Goal: Task Accomplishment & Management: Use online tool/utility

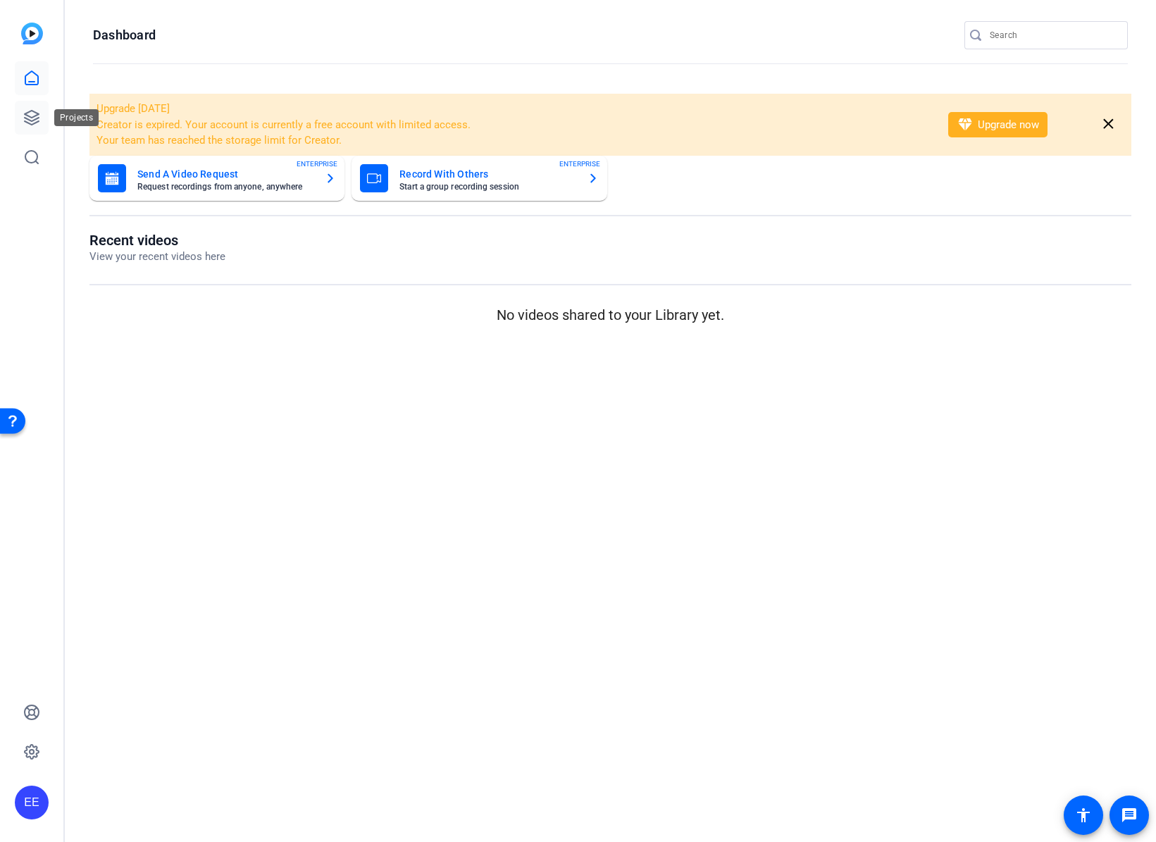
click at [35, 122] on icon at bounding box center [32, 118] width 14 height 14
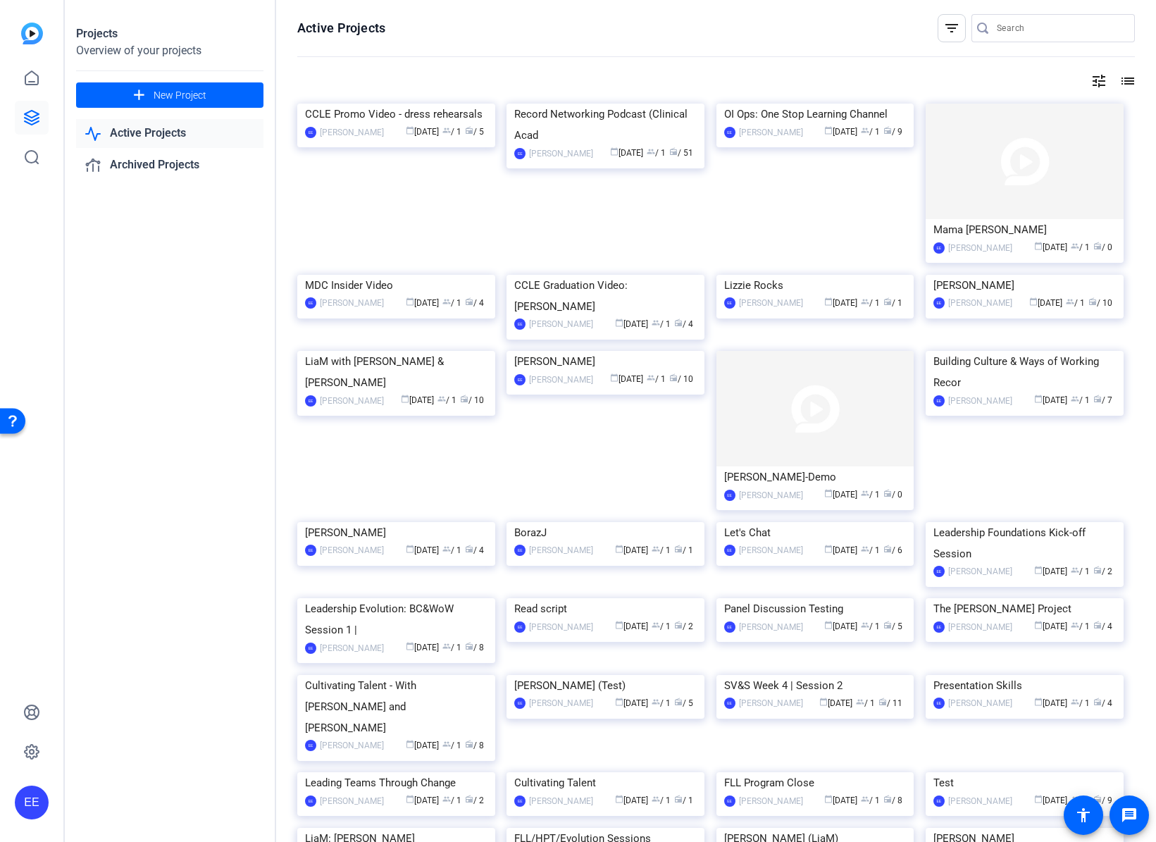
drag, startPoint x: 448, startPoint y: 99, endPoint x: 446, endPoint y: 33, distance: 65.5
click at [448, 79] on div "Active Projects filter_list tune list CCLE Promo Video - dress rehearsals EE El…" at bounding box center [716, 421] width 880 height 842
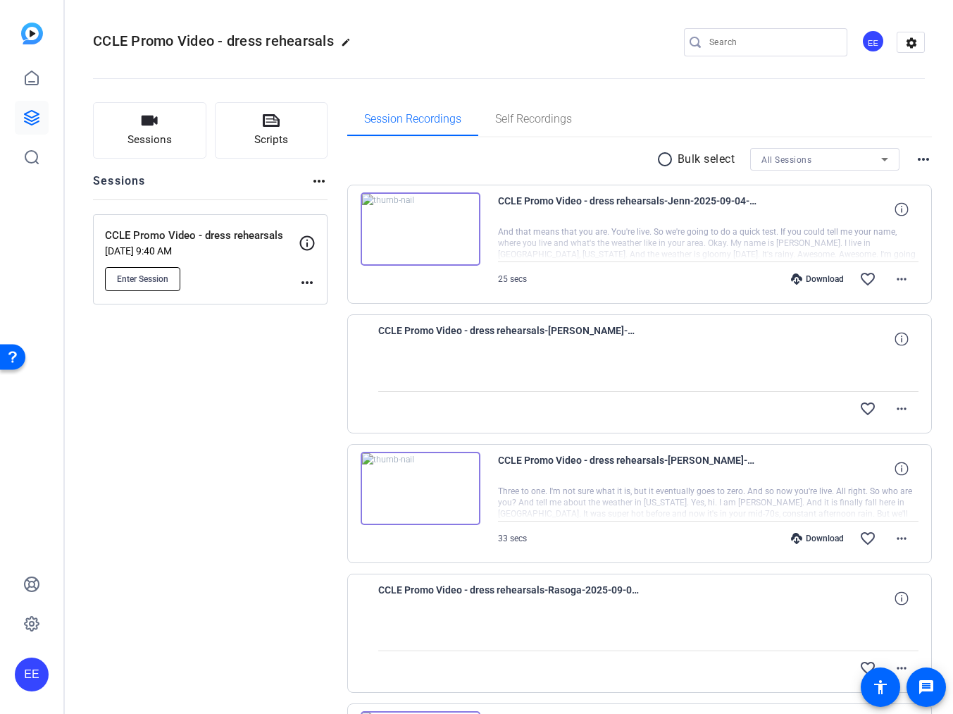
click at [173, 287] on button "Enter Session" at bounding box center [142, 279] width 75 height 24
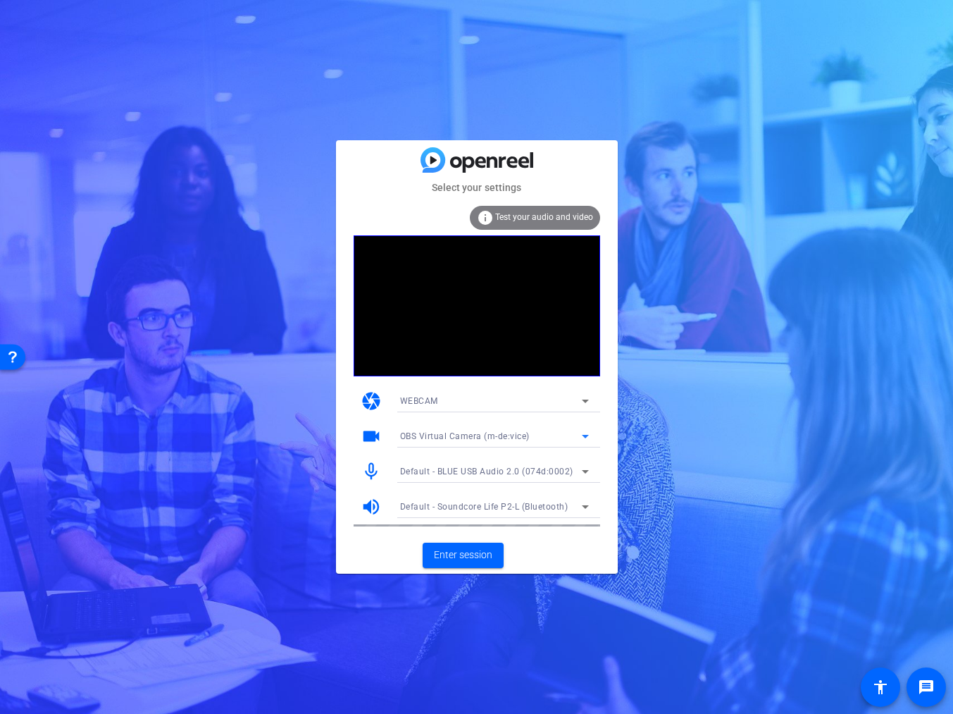
click at [471, 440] on span "OBS Virtual Camera (m-de:vice)" at bounding box center [465, 436] width 130 height 10
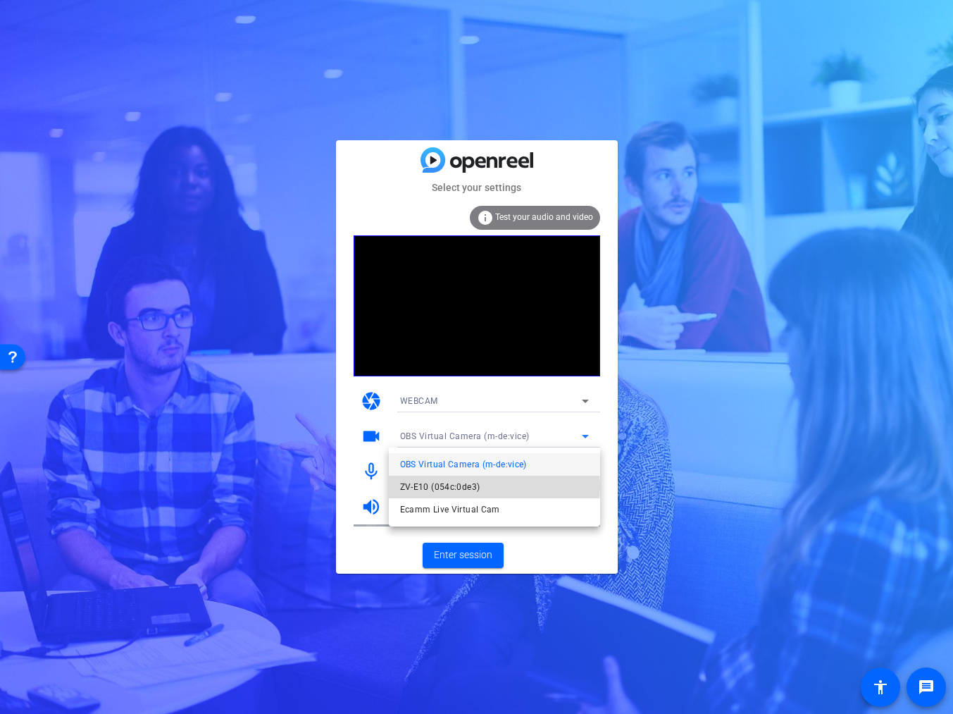
click at [479, 485] on mat-option "ZV-E10 (054c:0de3)" at bounding box center [494, 486] width 211 height 23
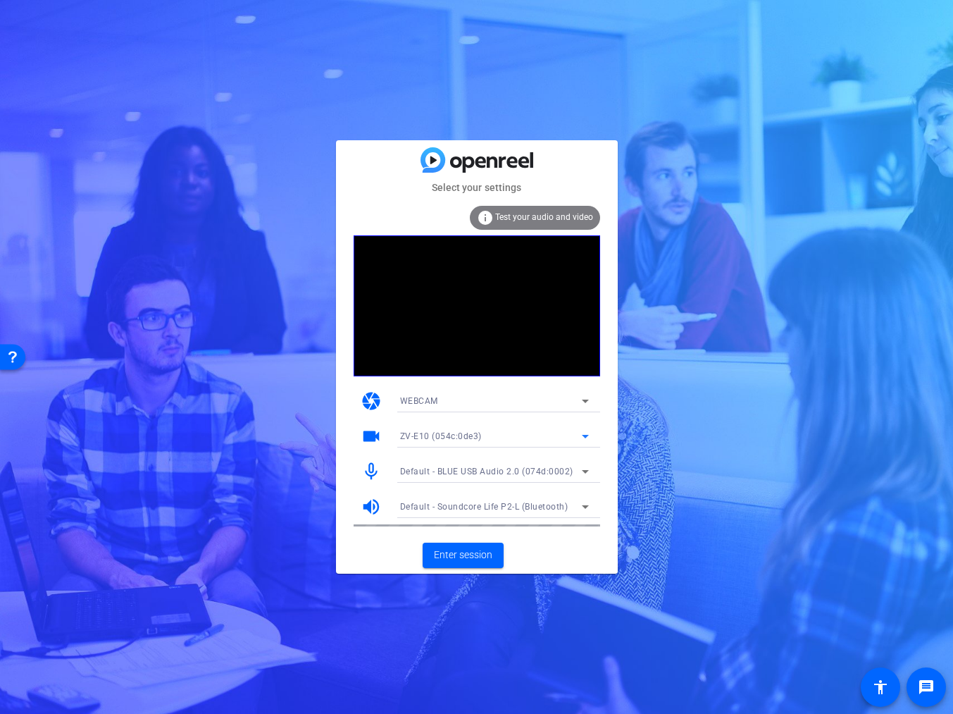
click at [478, 471] on span "Default - BLUE USB Audio 2.0 (074d:0002)" at bounding box center [486, 471] width 173 height 10
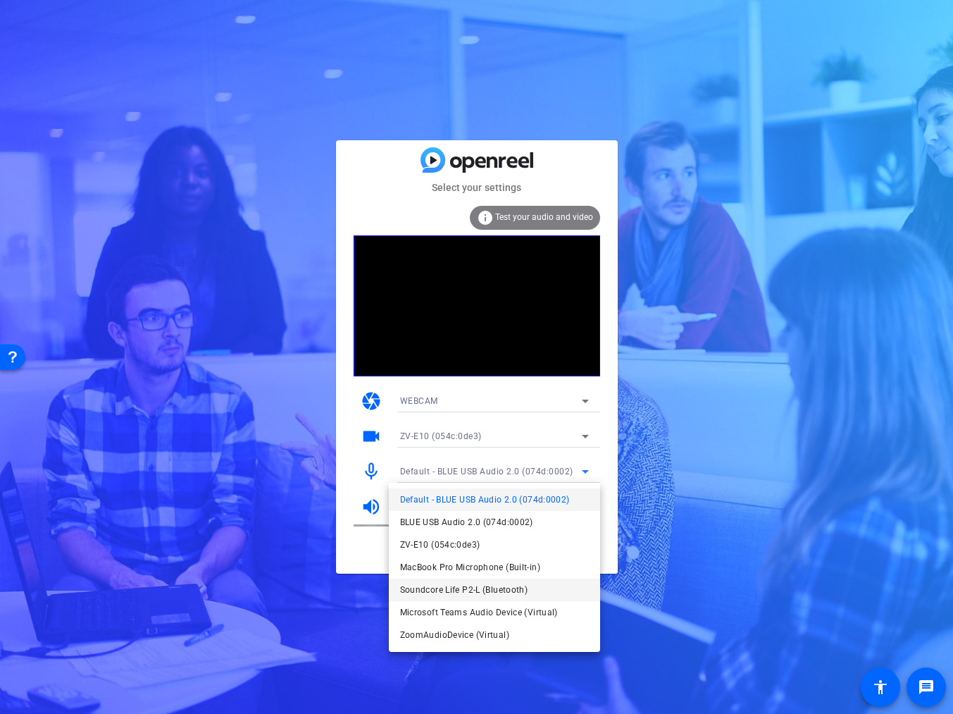
click at [471, 590] on span "Soundcore Life P2-L (Bluetooth)" at bounding box center [464, 589] width 128 height 17
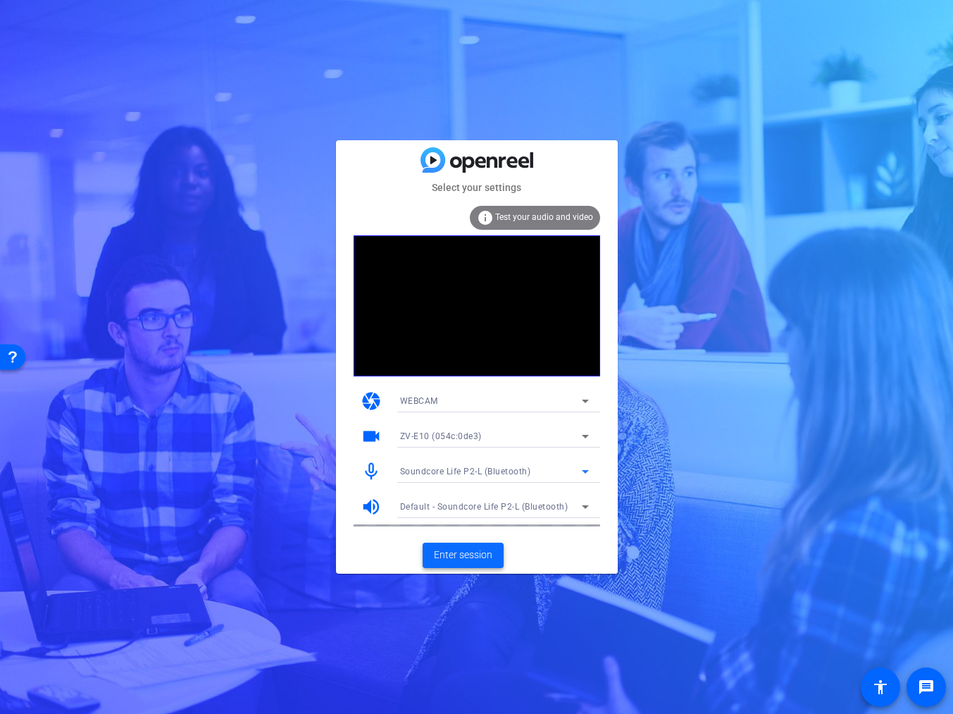
click at [455, 553] on span "Enter session" at bounding box center [463, 554] width 58 height 15
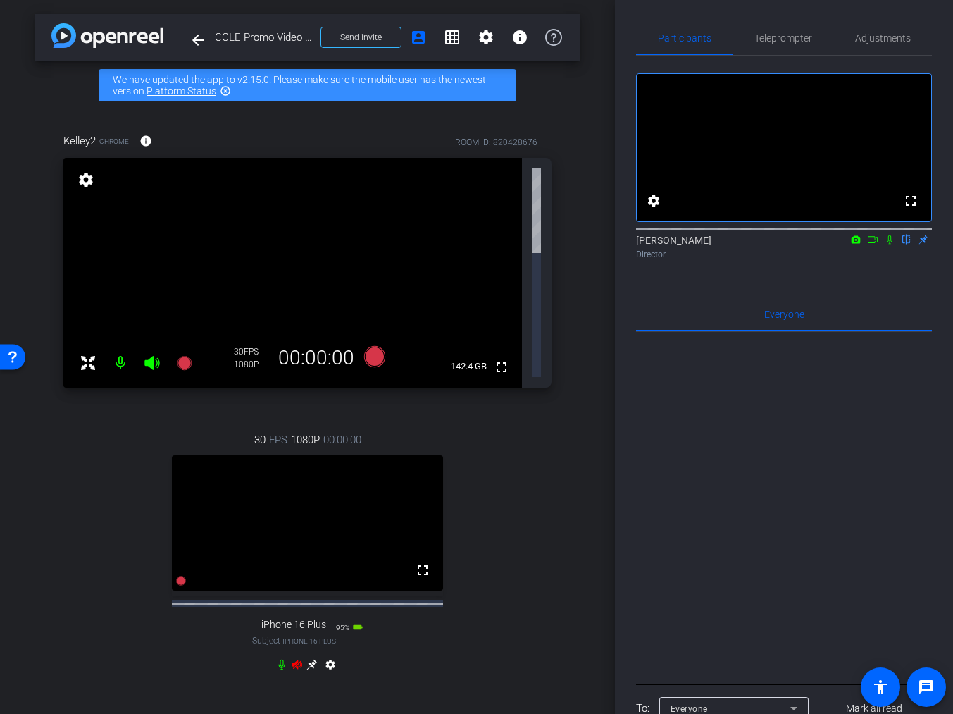
click at [292, 659] on div "settings" at bounding box center [307, 667] width 63 height 17
click at [295, 660] on icon at bounding box center [297, 664] width 10 height 9
click at [298, 659] on icon at bounding box center [297, 664] width 11 height 11
click at [299, 659] on icon at bounding box center [297, 664] width 11 height 11
click at [311, 659] on icon at bounding box center [311, 664] width 11 height 11
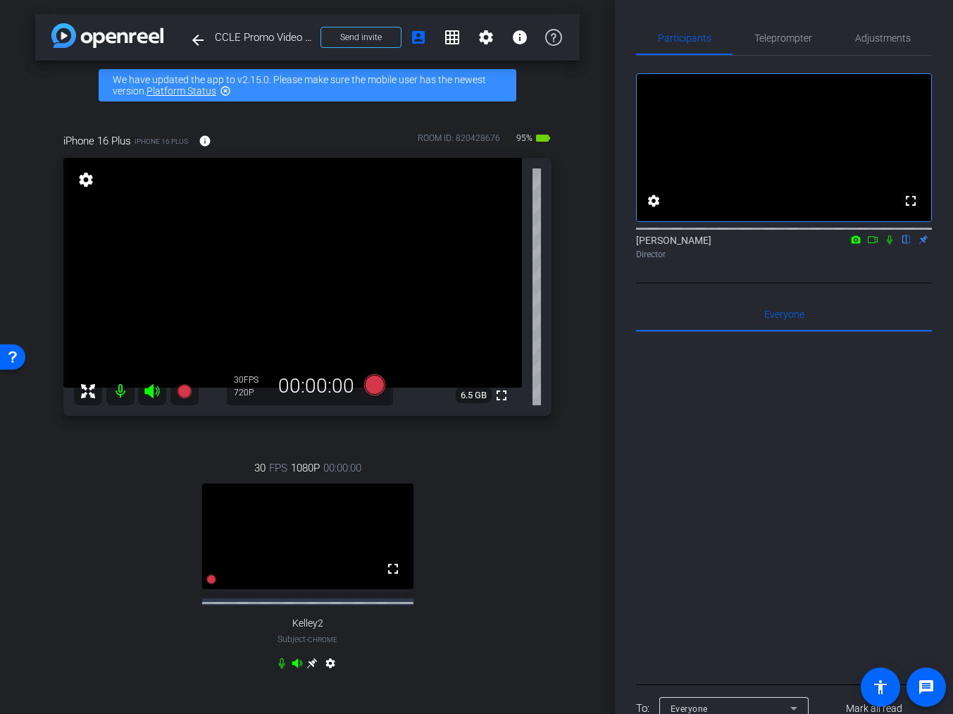
click at [887, 244] on icon at bounding box center [890, 239] width 6 height 9
click at [887, 244] on icon at bounding box center [889, 240] width 11 height 10
click at [499, 397] on mat-icon "fullscreen" at bounding box center [501, 395] width 17 height 17
click at [870, 1] on div "Participants Teleprompter Adjustments fullscreen settings Elvis Evans flip Dire…" at bounding box center [784, 357] width 338 height 714
click at [890, 46] on span "Adjustments" at bounding box center [883, 38] width 56 height 34
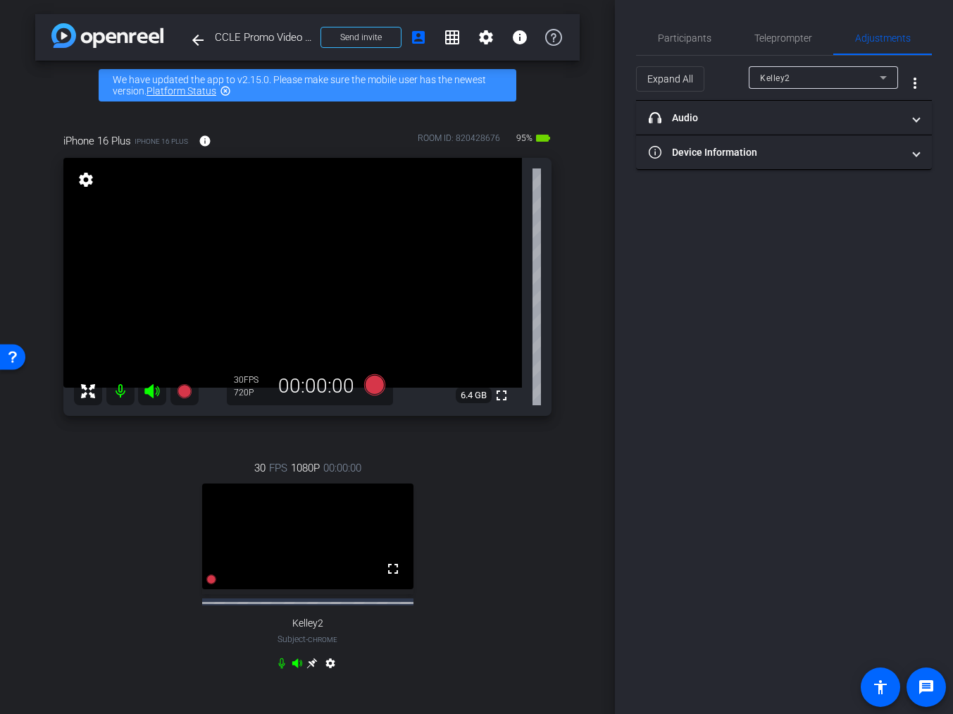
drag, startPoint x: 833, startPoint y: 78, endPoint x: 837, endPoint y: 86, distance: 8.5
click at [835, 80] on div "Kelley2" at bounding box center [820, 78] width 120 height 18
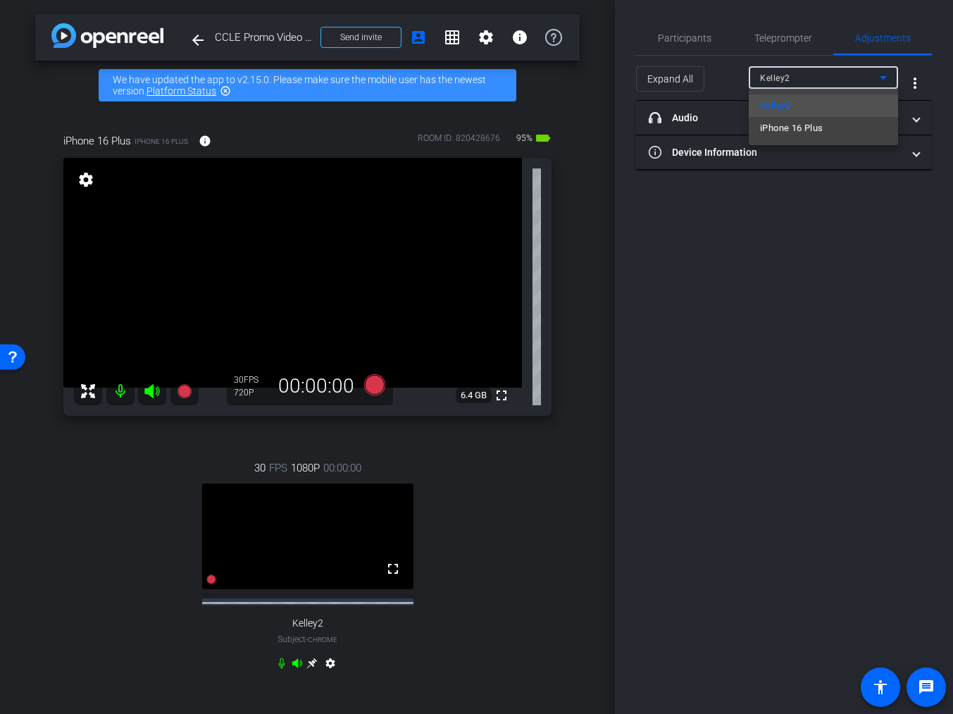
click at [794, 135] on span "iPhone 16 Plus" at bounding box center [791, 128] width 63 height 17
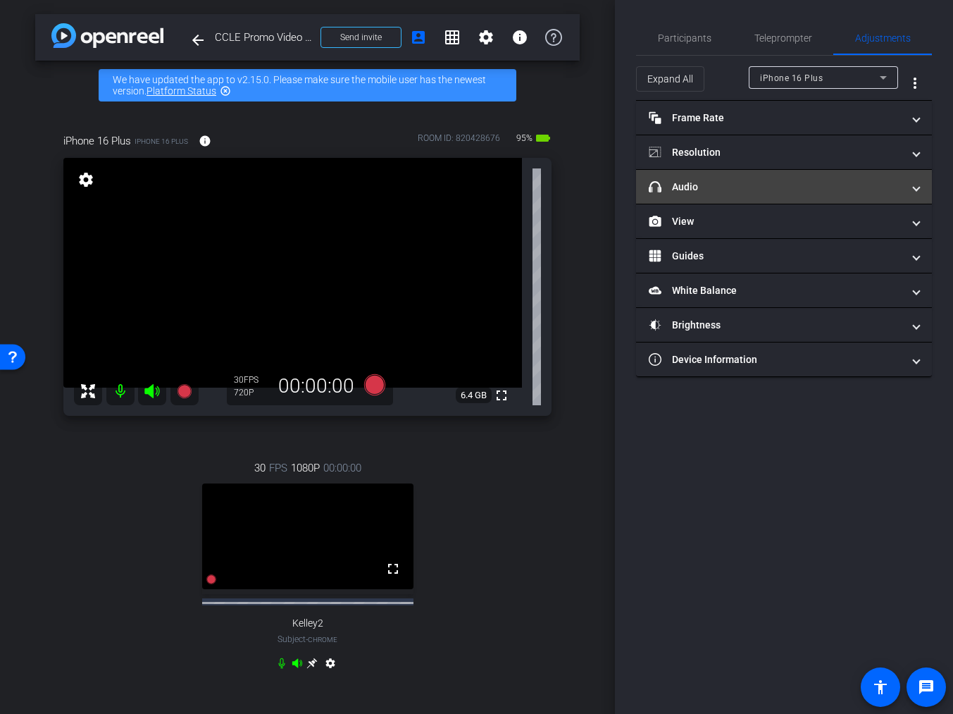
drag, startPoint x: 776, startPoint y: 187, endPoint x: 785, endPoint y: 196, distance: 13.0
click at [778, 187] on mat-panel-title "headphone icon Audio" at bounding box center [776, 187] width 254 height 15
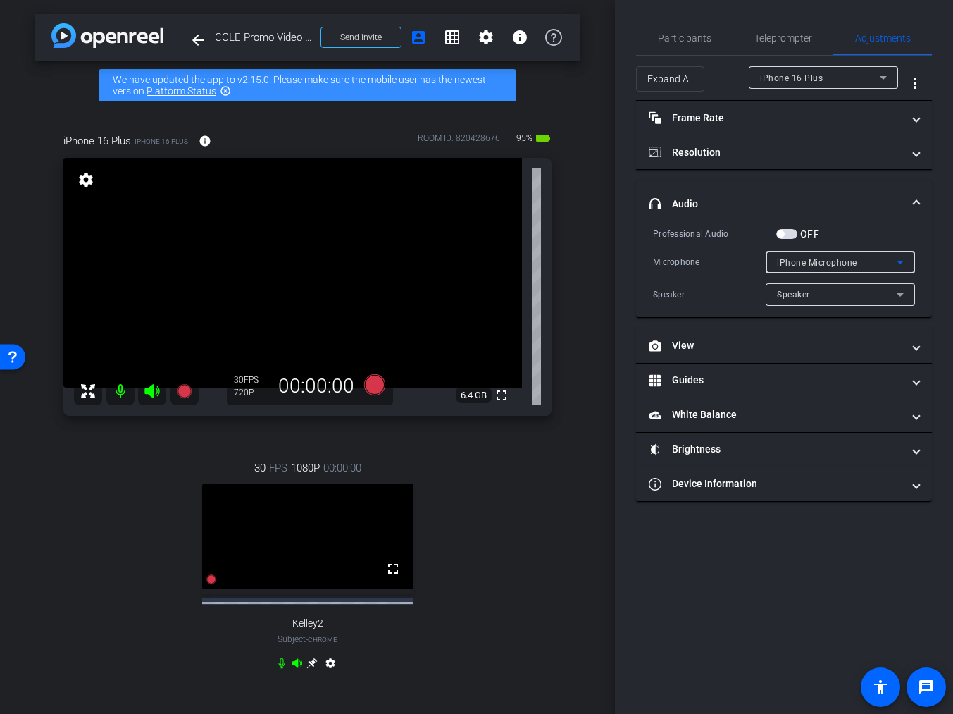
click at [838, 266] on span "iPhone Microphone" at bounding box center [817, 263] width 80 height 10
click at [857, 199] on div at bounding box center [476, 357] width 953 height 714
drag, startPoint x: 782, startPoint y: 237, endPoint x: 806, endPoint y: 249, distance: 26.8
click at [783, 237] on span "button" at bounding box center [780, 233] width 7 height 7
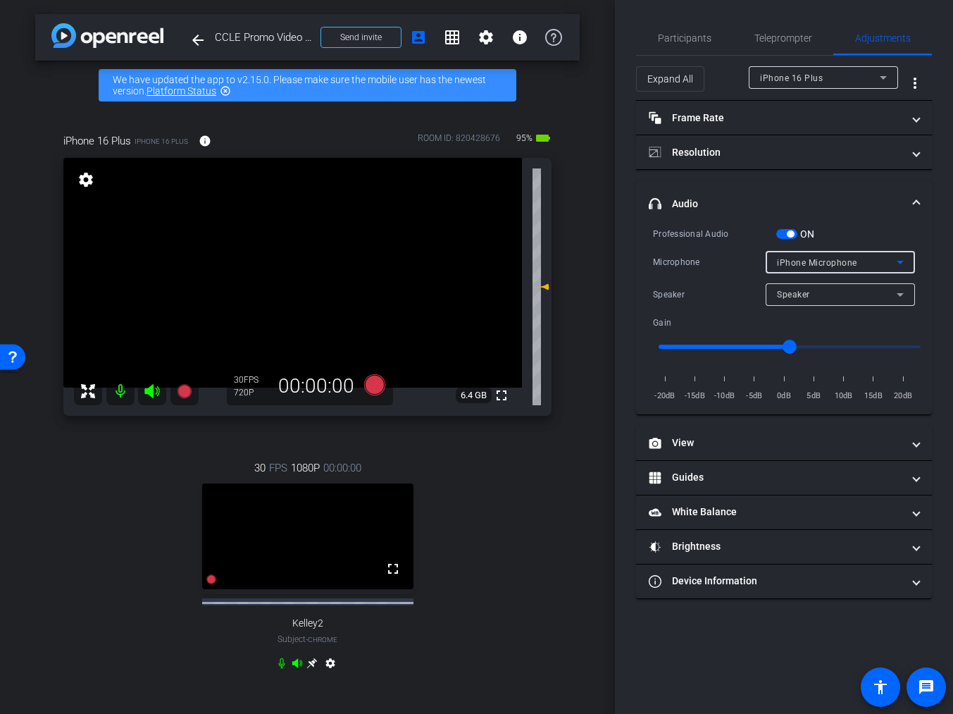
click at [831, 264] on span "iPhone Microphone" at bounding box center [817, 263] width 80 height 10
click at [842, 317] on mat-option "USBAudio1.0" at bounding box center [840, 312] width 149 height 23
drag, startPoint x: 787, startPoint y: 353, endPoint x: 757, endPoint y: 355, distance: 29.7
click at [757, 355] on input "range" at bounding box center [790, 346] width 292 height 31
click at [758, 355] on input "range" at bounding box center [790, 346] width 292 height 31
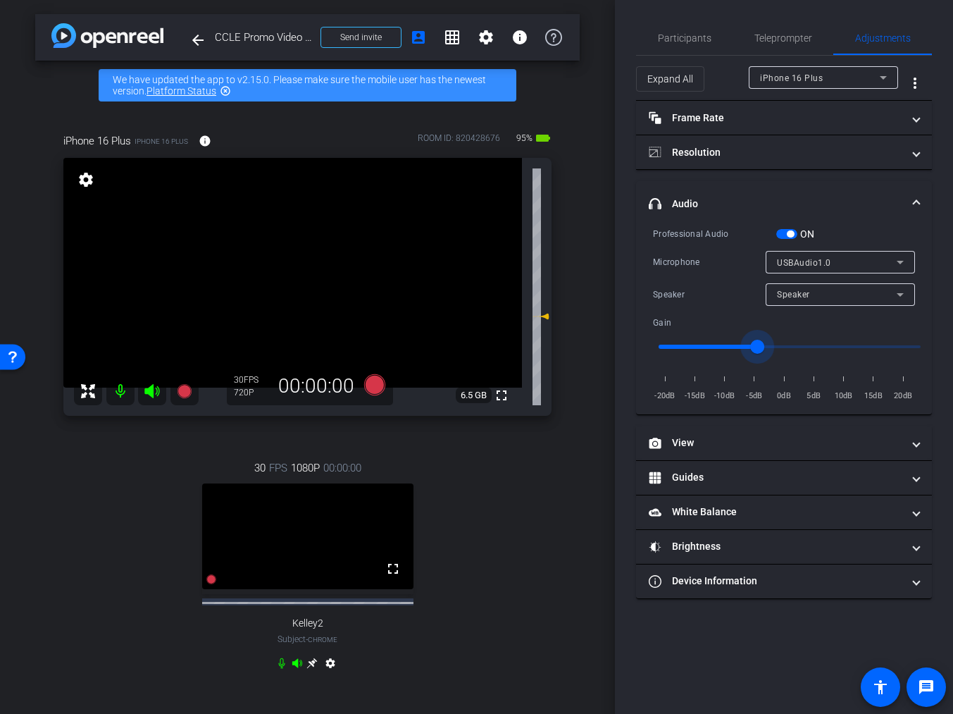
click at [784, 347] on input "range" at bounding box center [790, 346] width 292 height 31
click at [814, 385] on div "-20dB -15dB -10dB -5dB 0dB 5dB 10dB 15dB 20dB" at bounding box center [784, 382] width 262 height 39
click at [814, 380] on div "-20dB -15dB -10dB -5dB 0dB 5dB 10dB 15dB 20dB" at bounding box center [784, 382] width 262 height 39
click at [813, 396] on span "5dB" at bounding box center [814, 396] width 24 height 14
drag, startPoint x: 791, startPoint y: 347, endPoint x: 805, endPoint y: 356, distance: 16.8
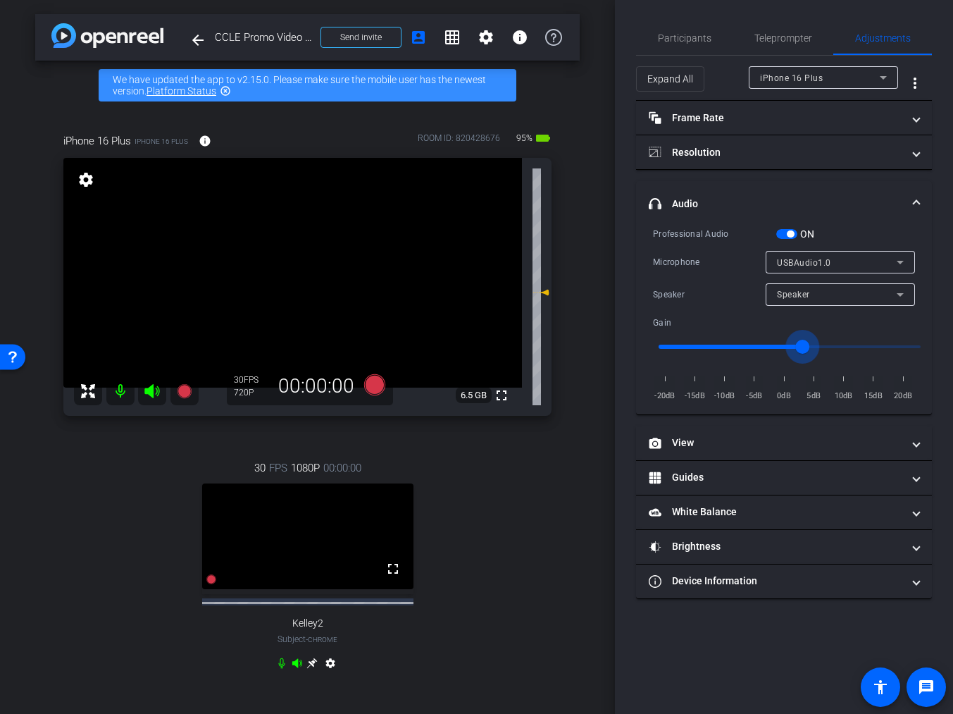
click at [803, 350] on input "range" at bounding box center [790, 346] width 292 height 31
click at [816, 351] on input "range" at bounding box center [790, 346] width 292 height 31
drag, startPoint x: 806, startPoint y: 347, endPoint x: 792, endPoint y: 348, distance: 13.5
click at [792, 348] on input "range" at bounding box center [790, 346] width 292 height 31
type input "0"
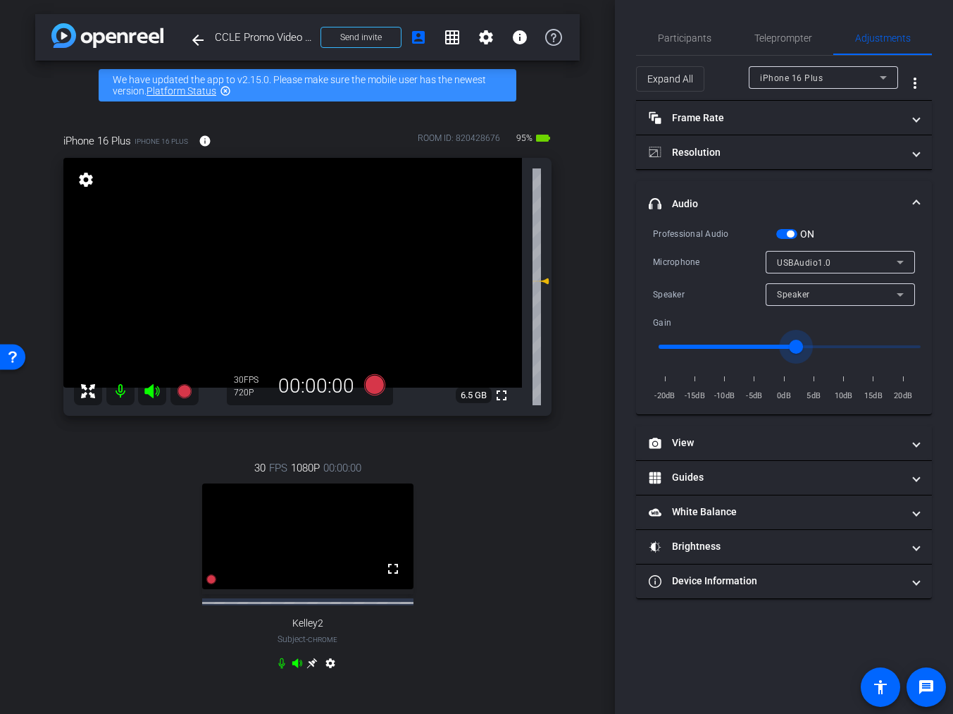
click at [787, 354] on input "range" at bounding box center [790, 346] width 292 height 31
click at [683, 43] on span "Participants" at bounding box center [685, 38] width 54 height 10
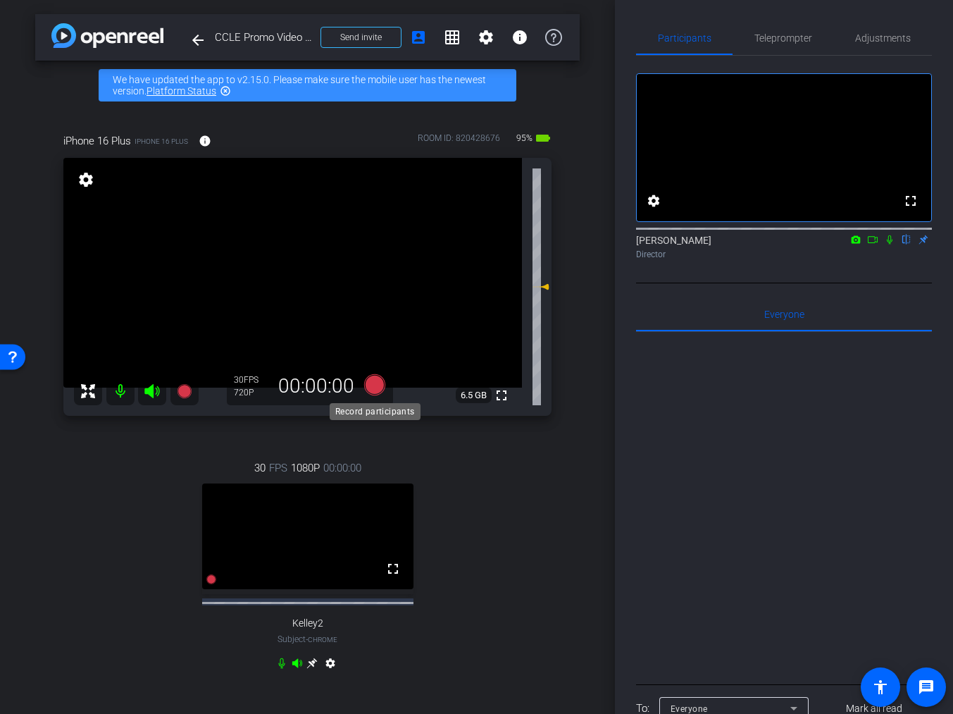
click at [378, 394] on icon at bounding box center [375, 384] width 34 height 25
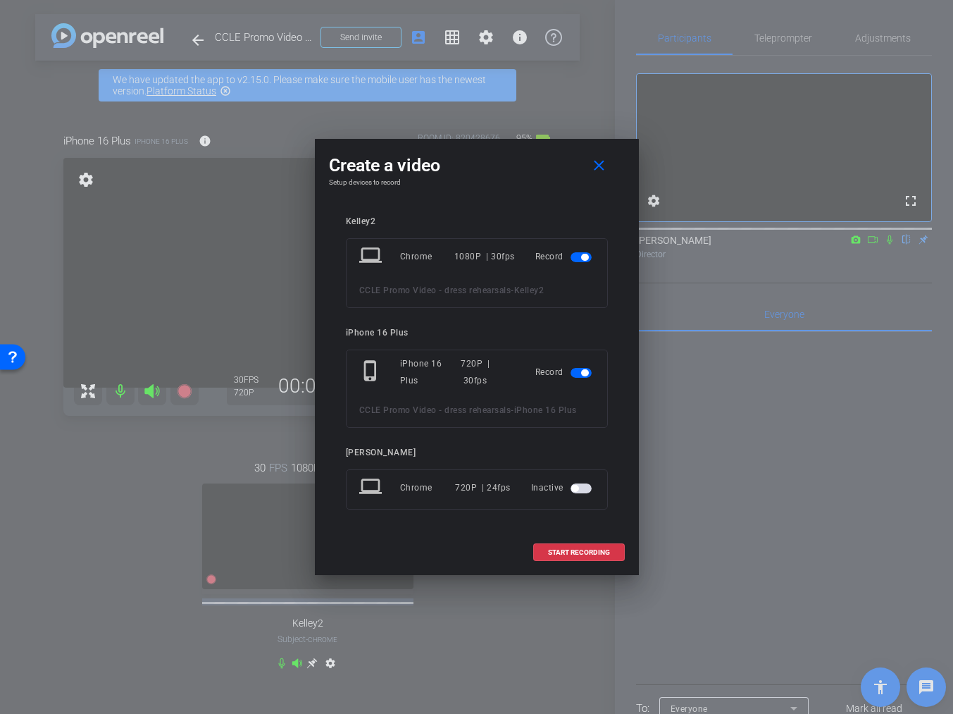
click at [579, 259] on span "button" at bounding box center [581, 257] width 21 height 10
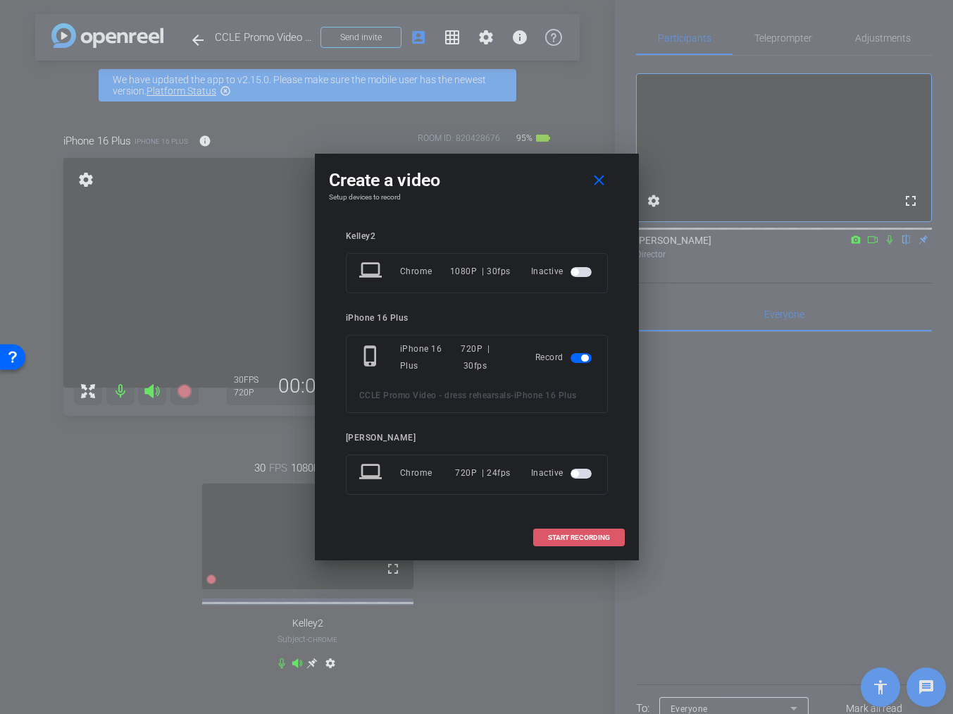
click at [596, 539] on span "START RECORDING" at bounding box center [579, 537] width 62 height 7
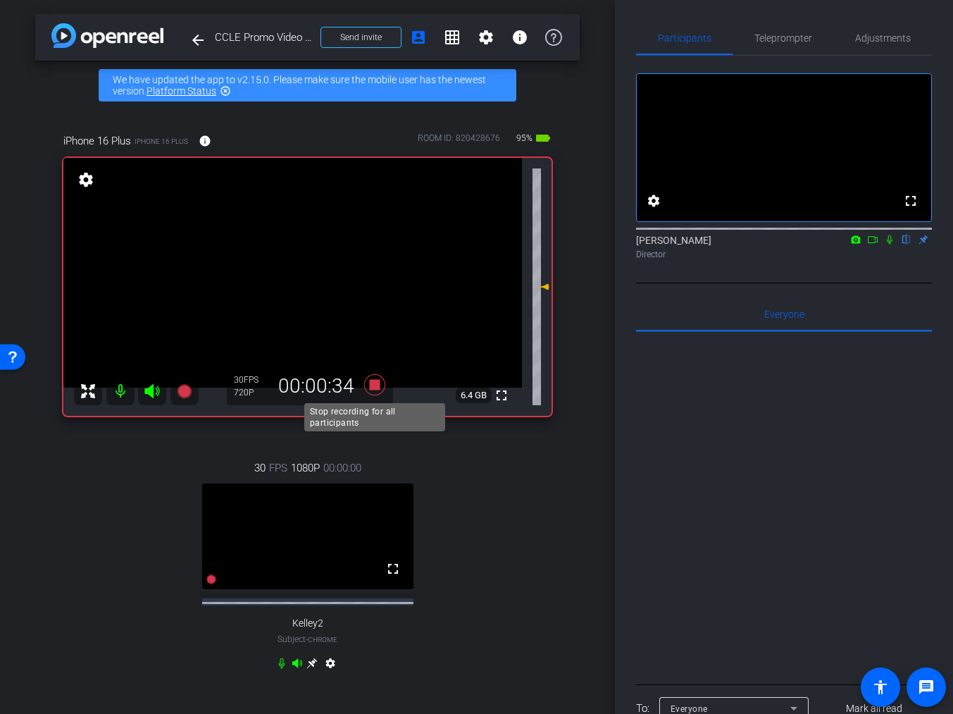
click at [374, 384] on icon at bounding box center [373, 384] width 21 height 21
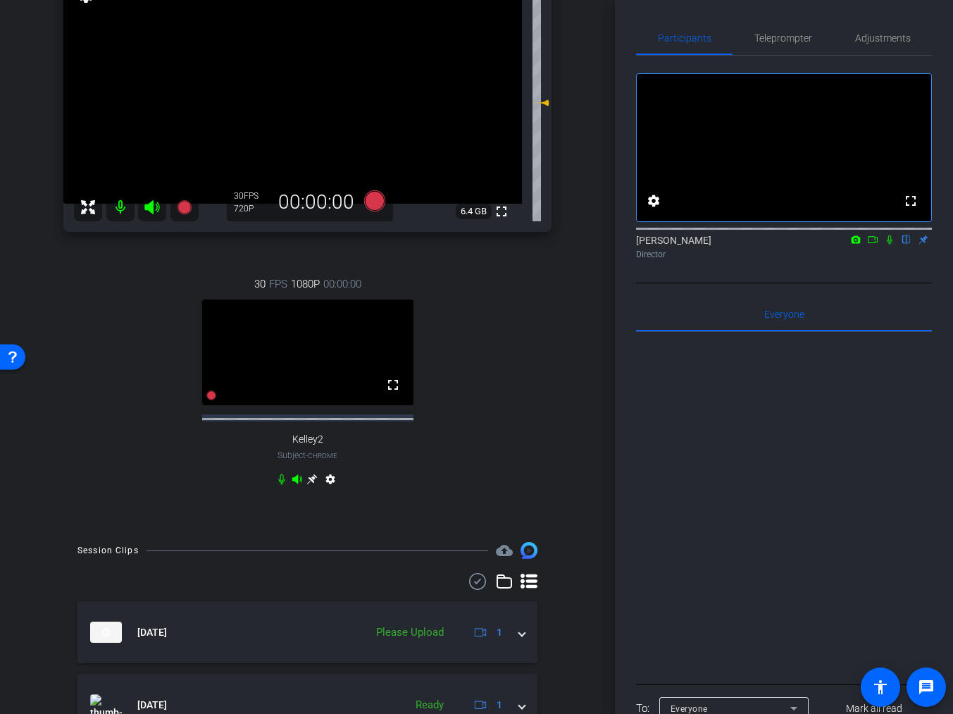
scroll to position [202, 0]
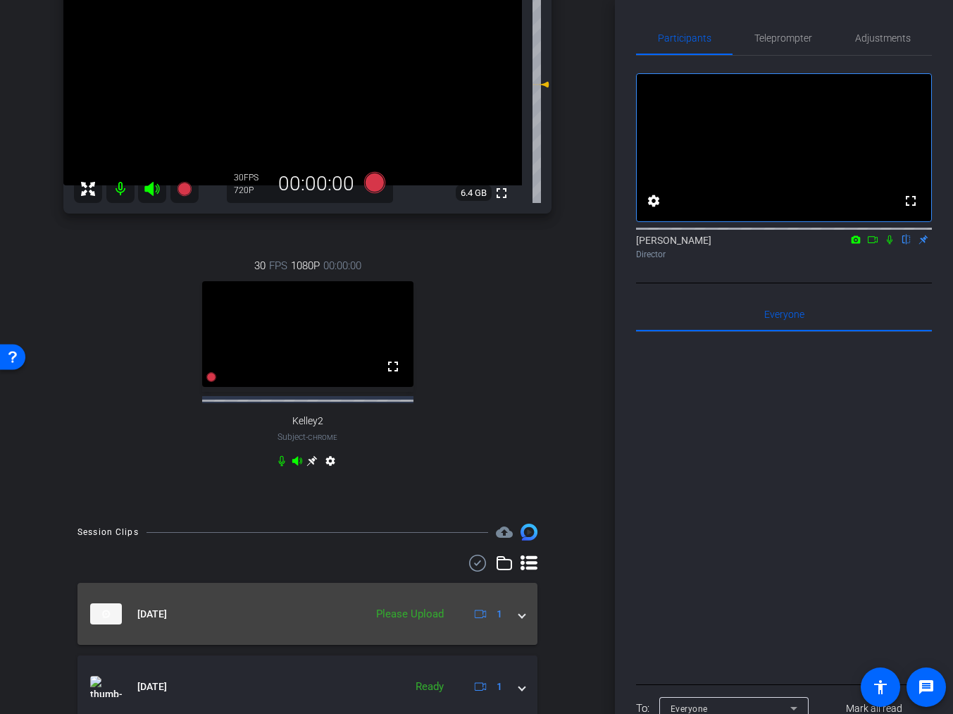
click at [521, 618] on span at bounding box center [522, 614] width 6 height 15
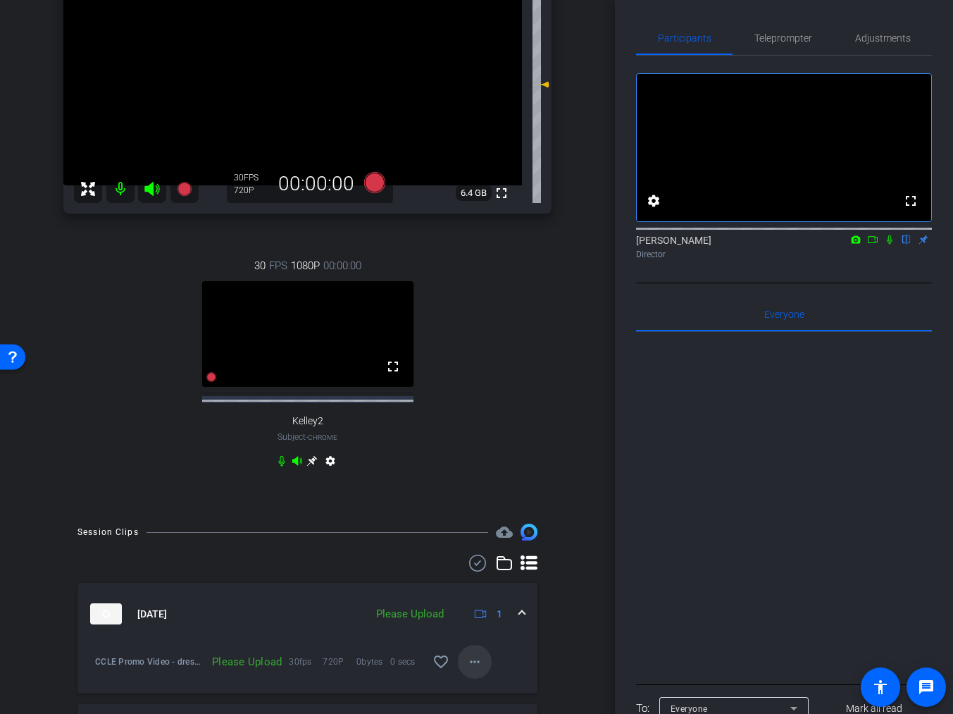
click at [483, 668] on span at bounding box center [475, 662] width 34 height 34
click at [497, 597] on span "Upload" at bounding box center [497, 597] width 56 height 17
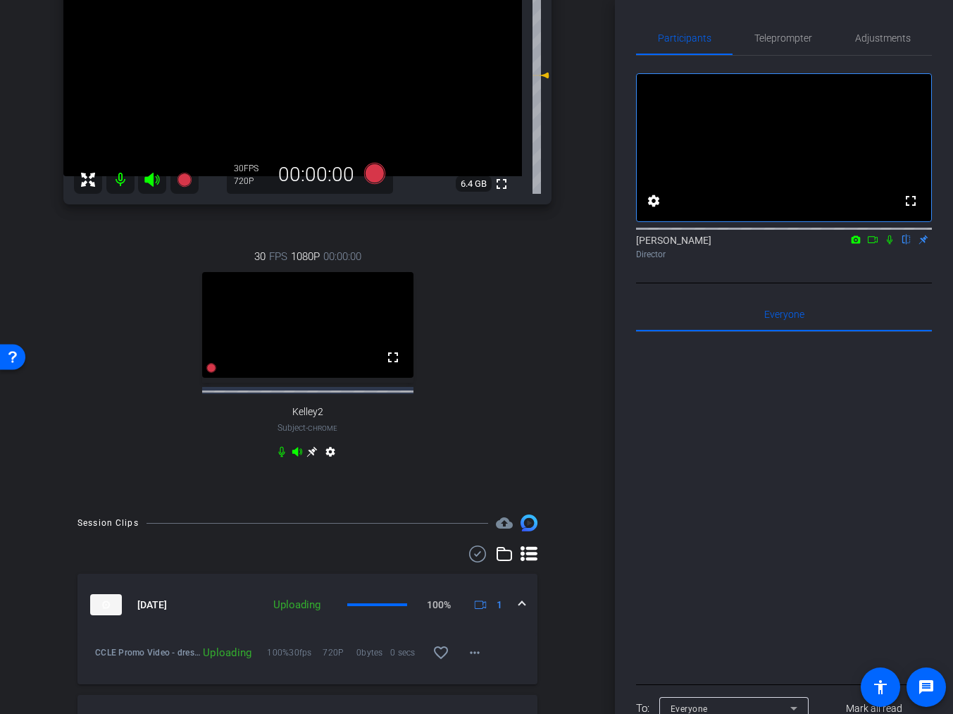
scroll to position [220, 0]
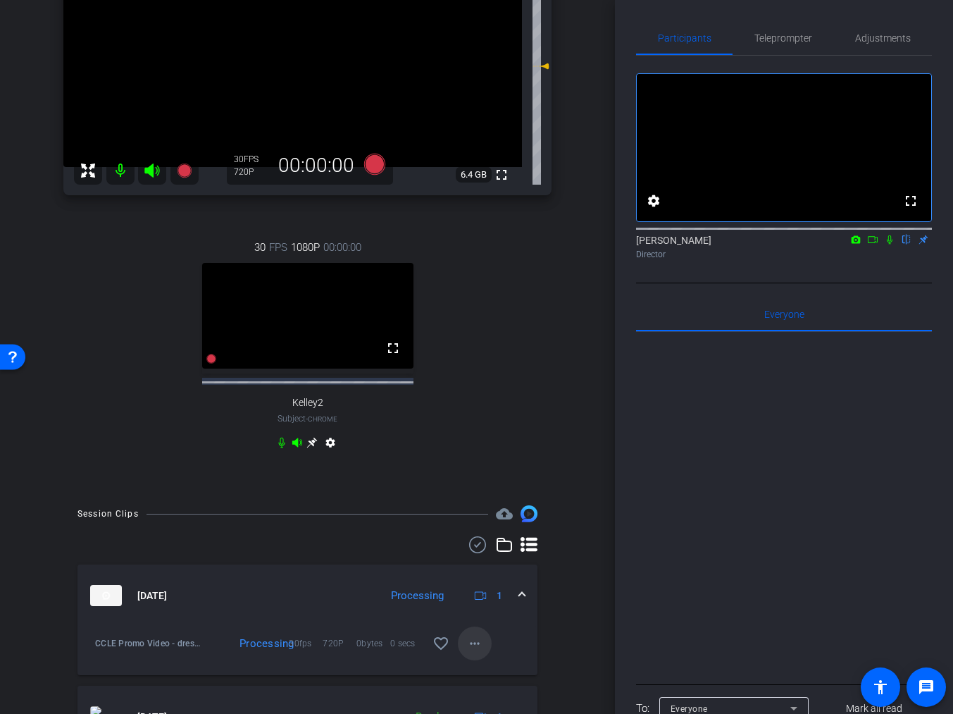
click at [471, 649] on mat-icon "more_horiz" at bounding box center [474, 643] width 17 height 17
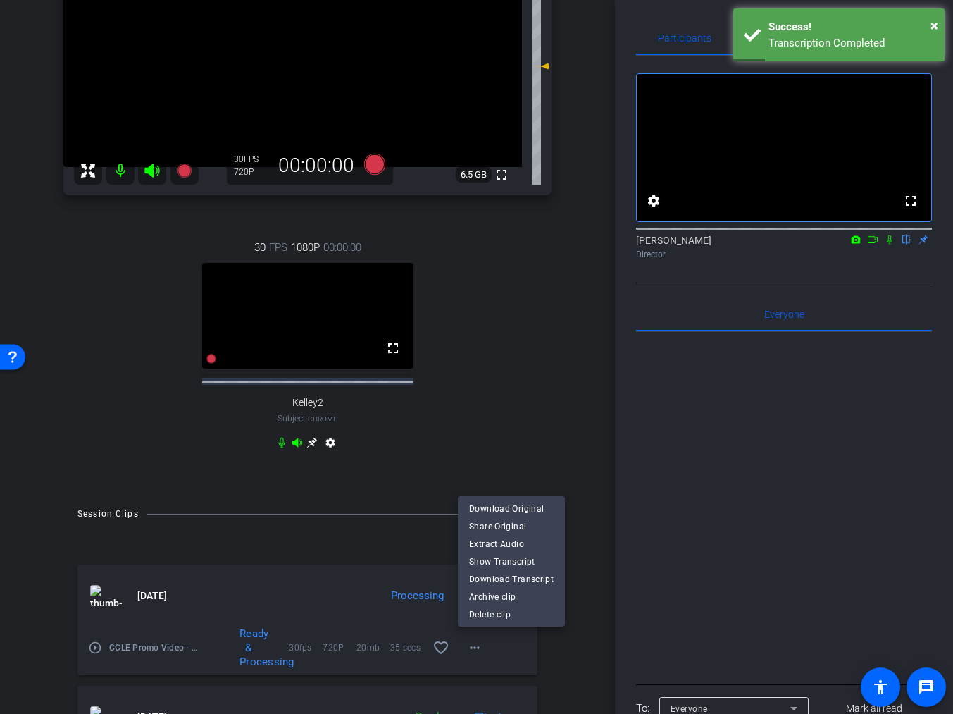
click at [889, 261] on div at bounding box center [476, 357] width 953 height 714
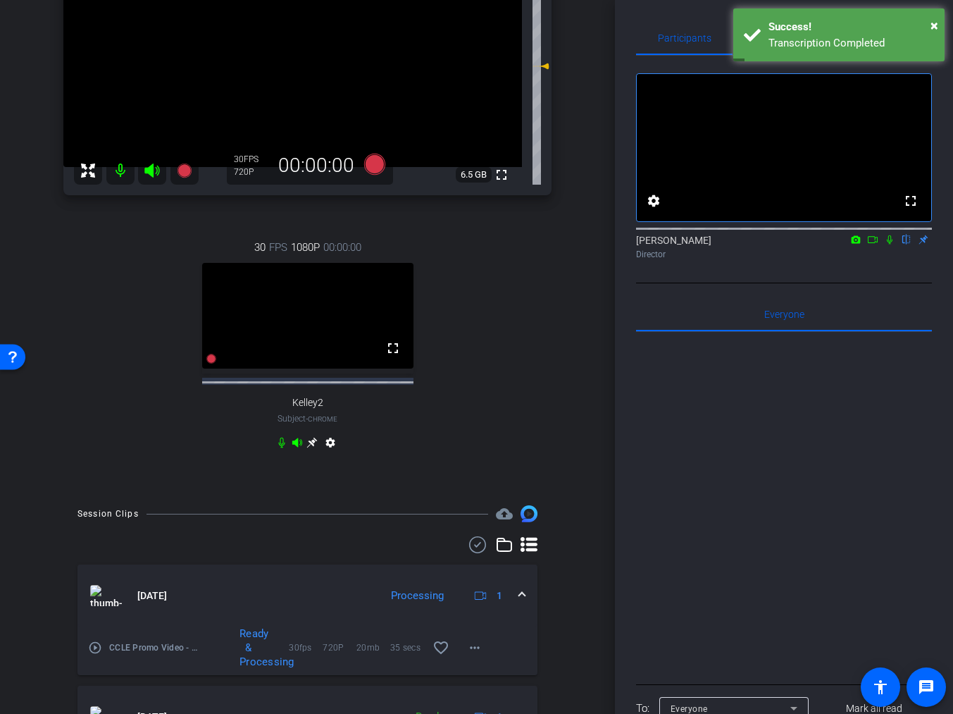
click at [890, 244] on icon at bounding box center [889, 240] width 11 height 10
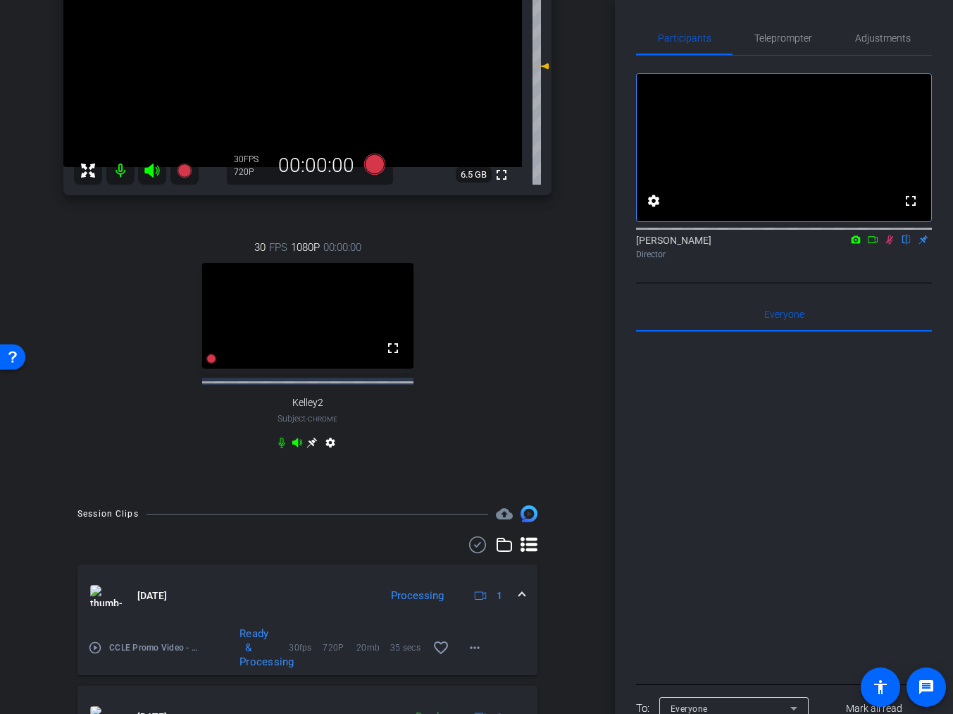
click at [873, 244] on icon at bounding box center [872, 240] width 11 height 10
click at [483, 583] on mat-expansion-panel-header "Sep 5, 2025 Ready 1" at bounding box center [307, 595] width 460 height 62
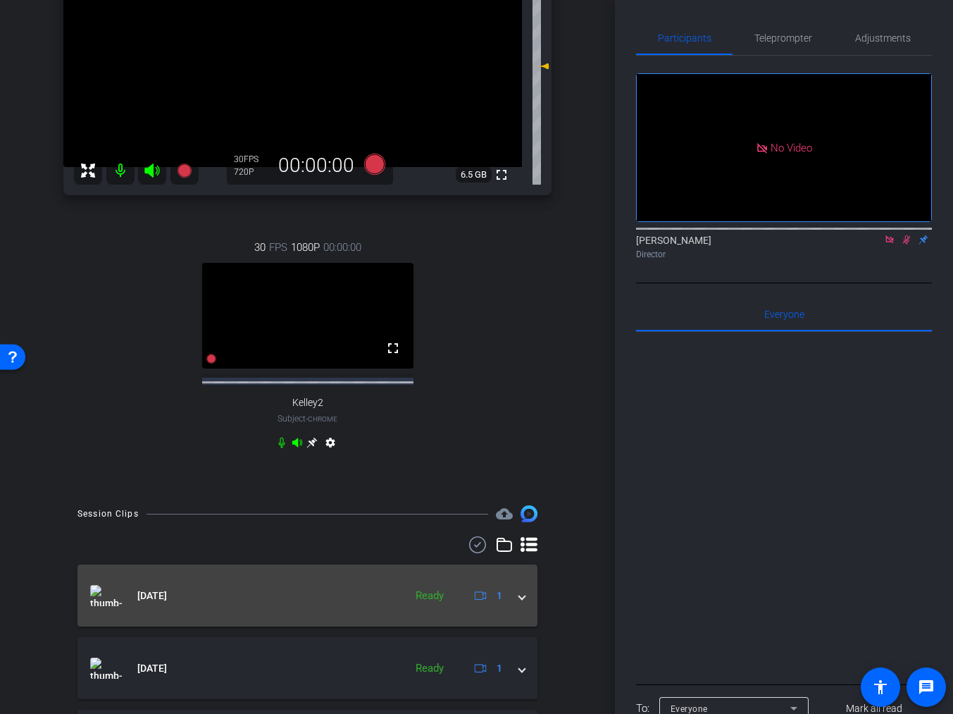
scroll to position [228, 0]
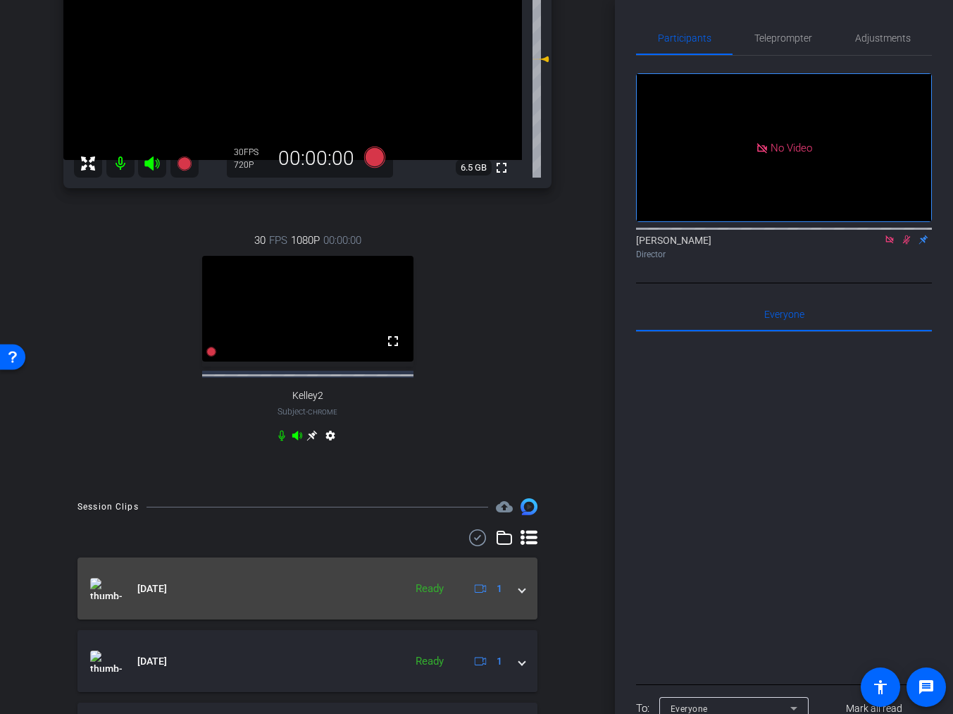
click at [520, 590] on span at bounding box center [522, 588] width 6 height 15
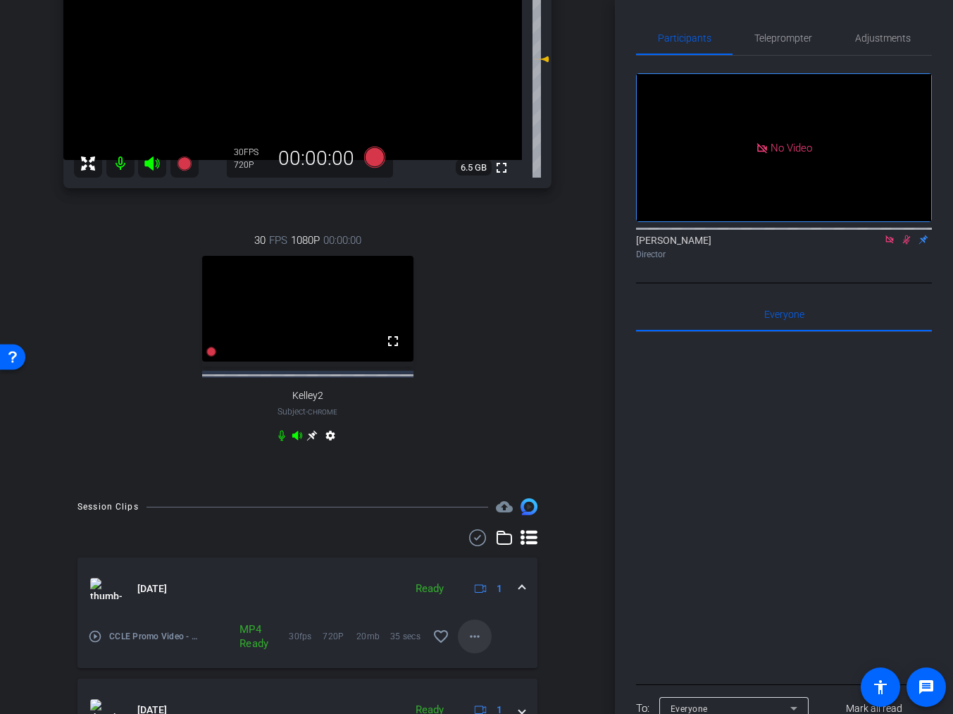
click at [483, 647] on span at bounding box center [475, 636] width 34 height 34
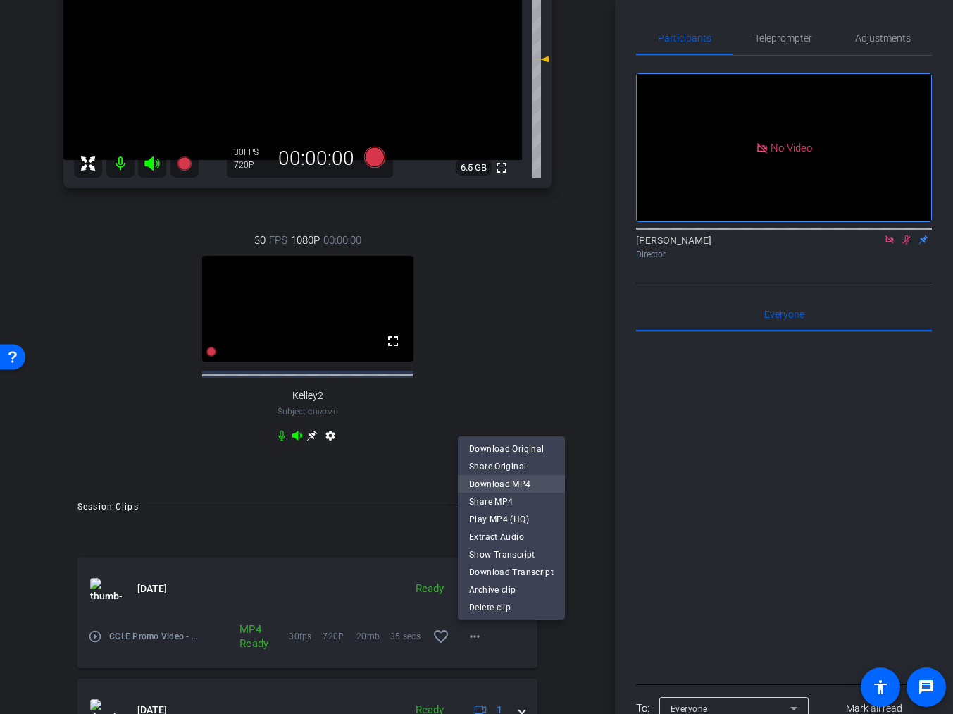
click at [521, 483] on span "Download MP4" at bounding box center [511, 483] width 85 height 17
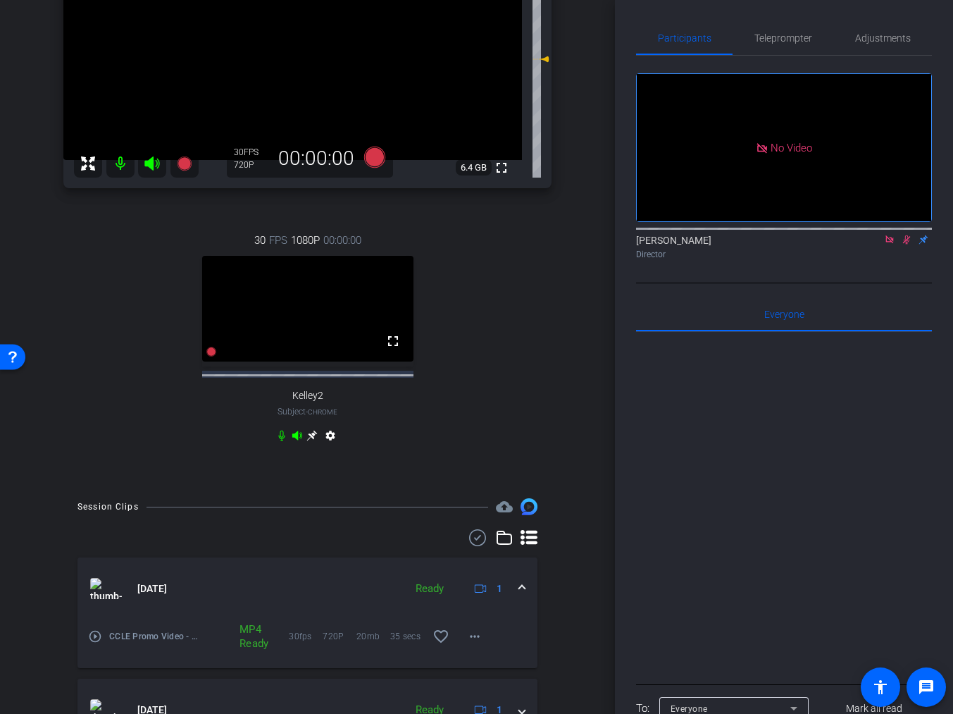
click at [893, 243] on icon at bounding box center [889, 239] width 8 height 8
click at [893, 244] on icon at bounding box center [889, 240] width 11 height 10
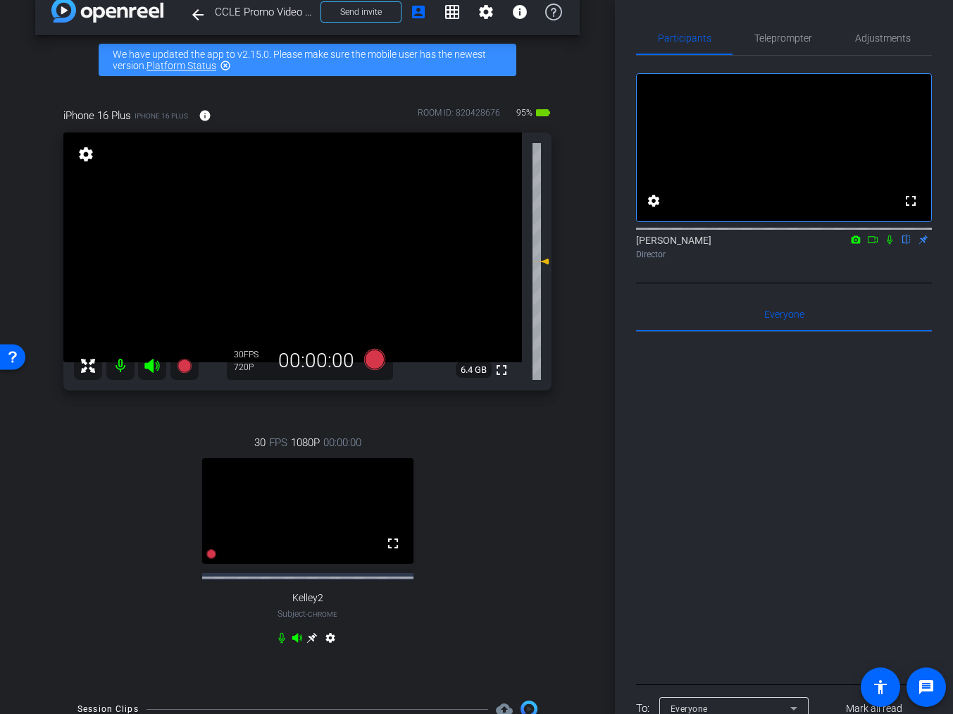
scroll to position [24, 0]
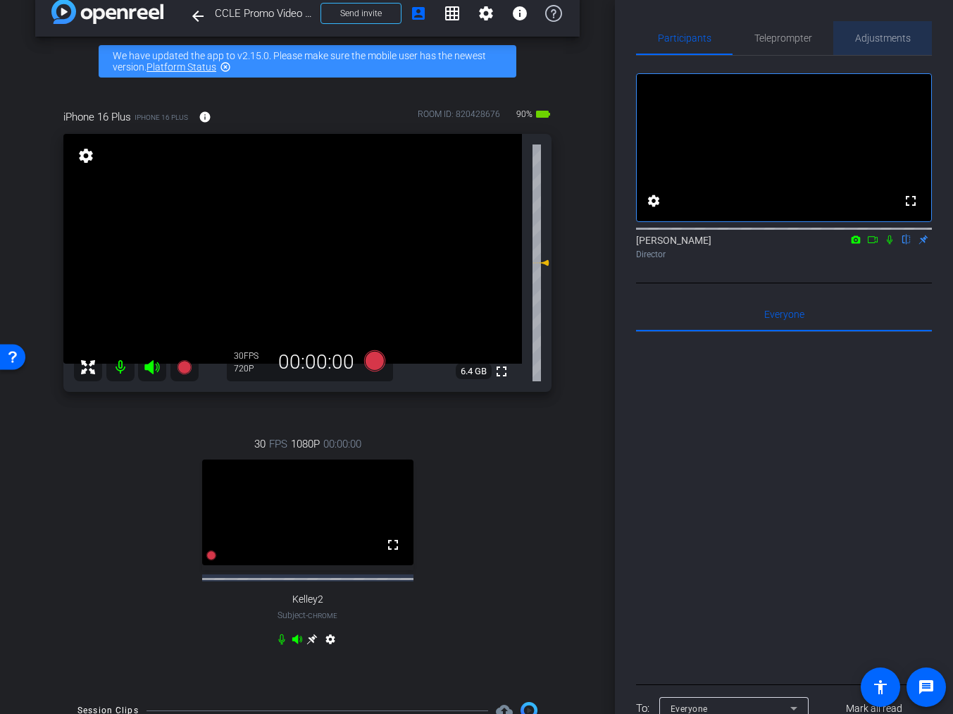
click at [876, 46] on span "Adjustments" at bounding box center [883, 38] width 56 height 34
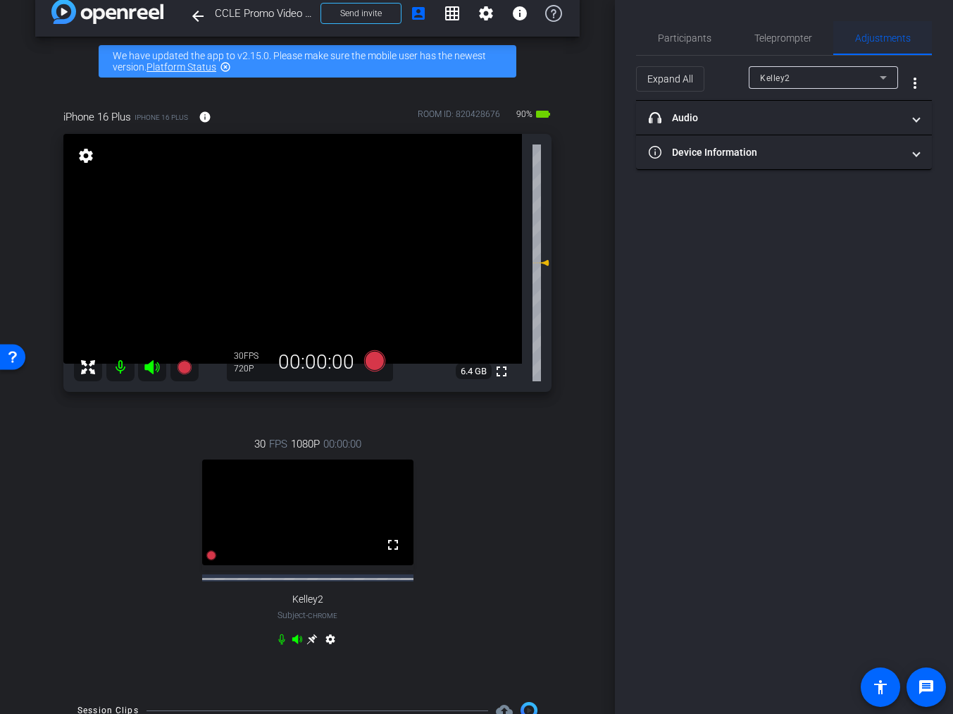
click at [883, 38] on span "Adjustments" at bounding box center [883, 38] width 56 height 10
click at [823, 75] on div "Kelley2" at bounding box center [820, 78] width 120 height 18
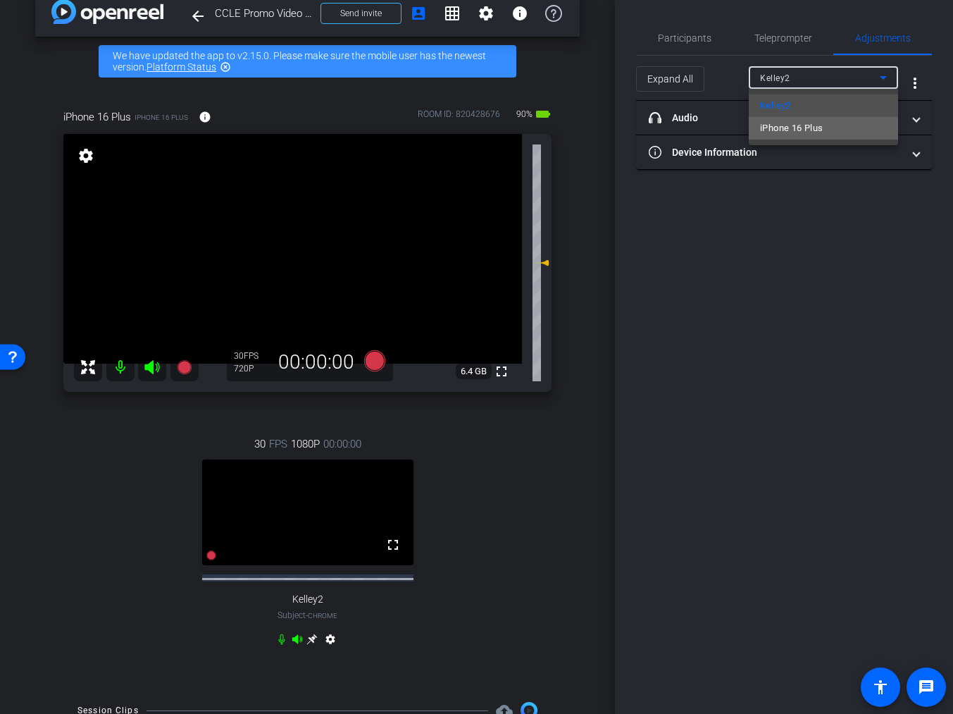
click at [820, 125] on span "iPhone 16 Plus" at bounding box center [791, 128] width 63 height 17
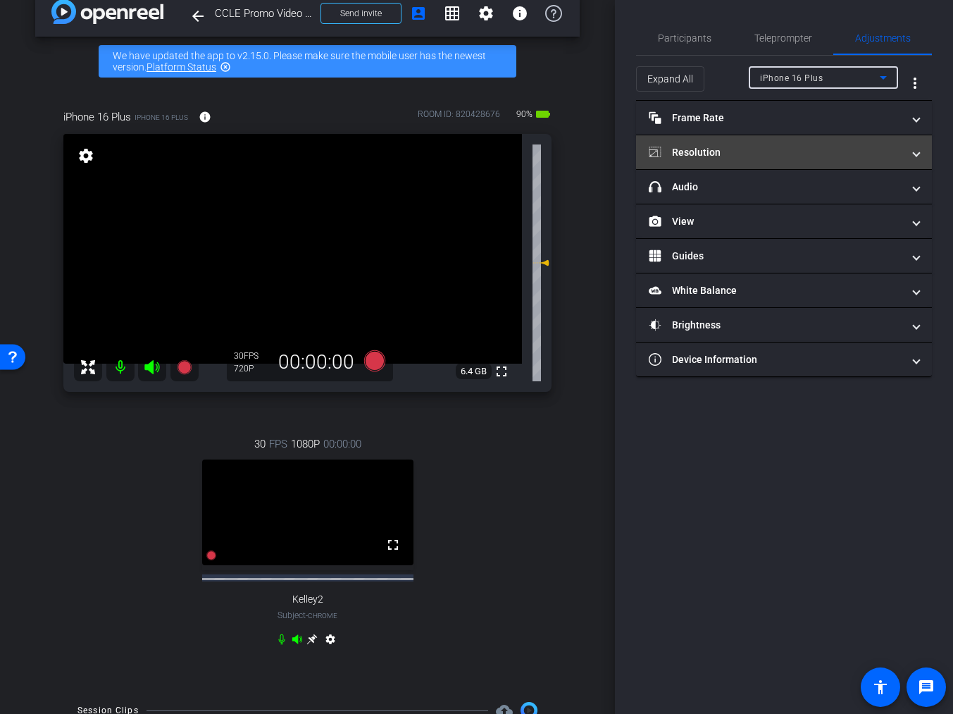
click at [829, 162] on mat-expansion-panel-header "Resolution" at bounding box center [784, 152] width 296 height 34
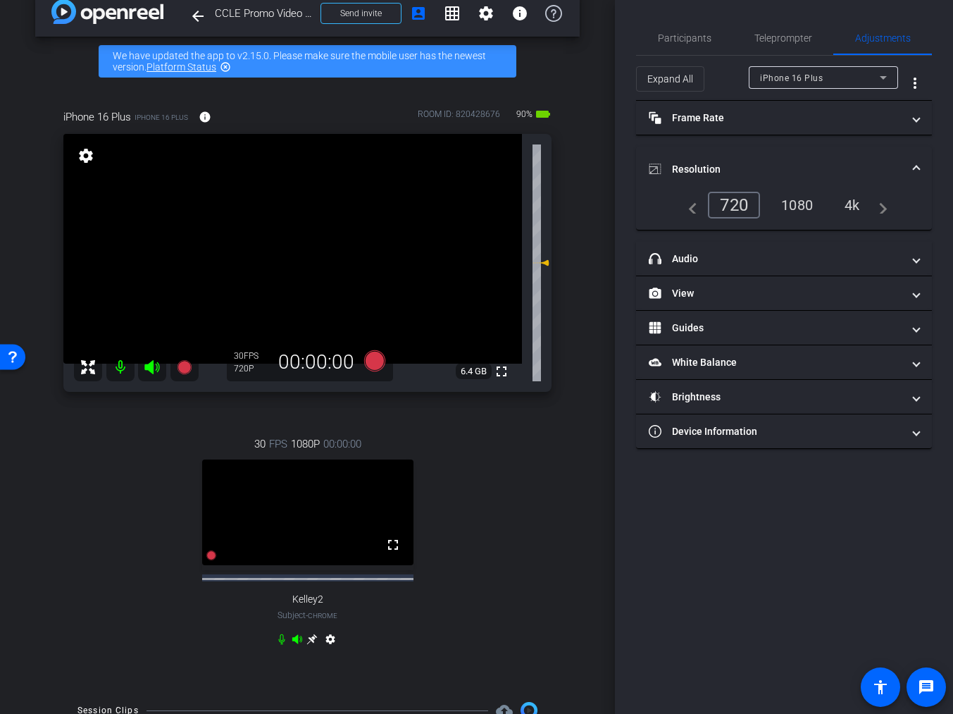
click at [850, 207] on div "4k" at bounding box center [852, 205] width 37 height 24
click at [378, 365] on icon at bounding box center [373, 360] width 21 height 21
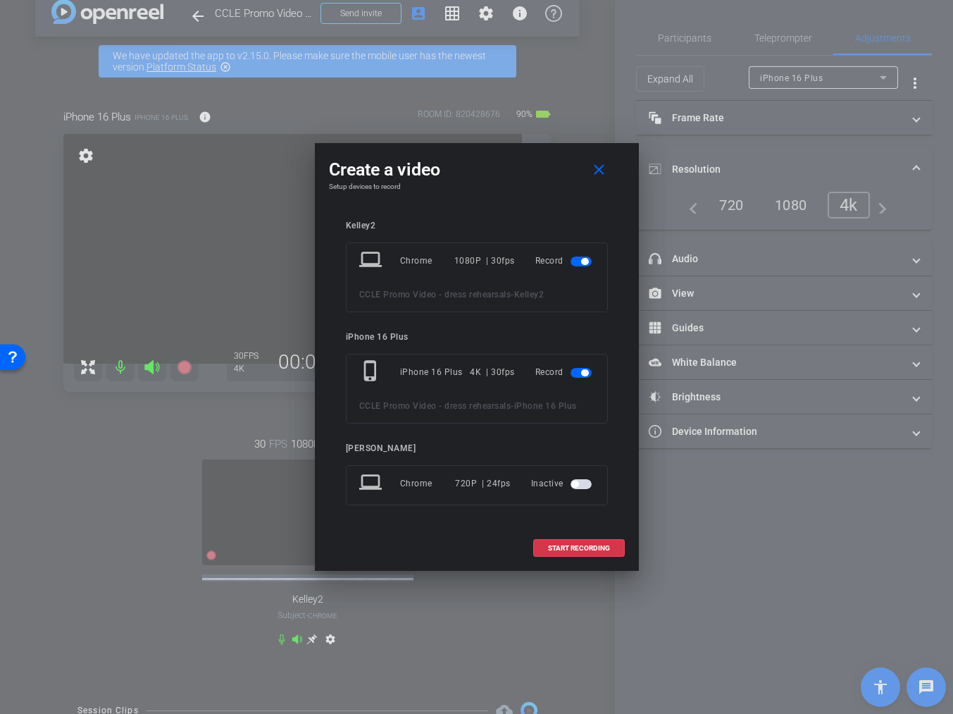
click at [378, 365] on mat-icon "phone_iphone" at bounding box center [371, 371] width 25 height 25
click at [584, 256] on span "button" at bounding box center [581, 261] width 21 height 10
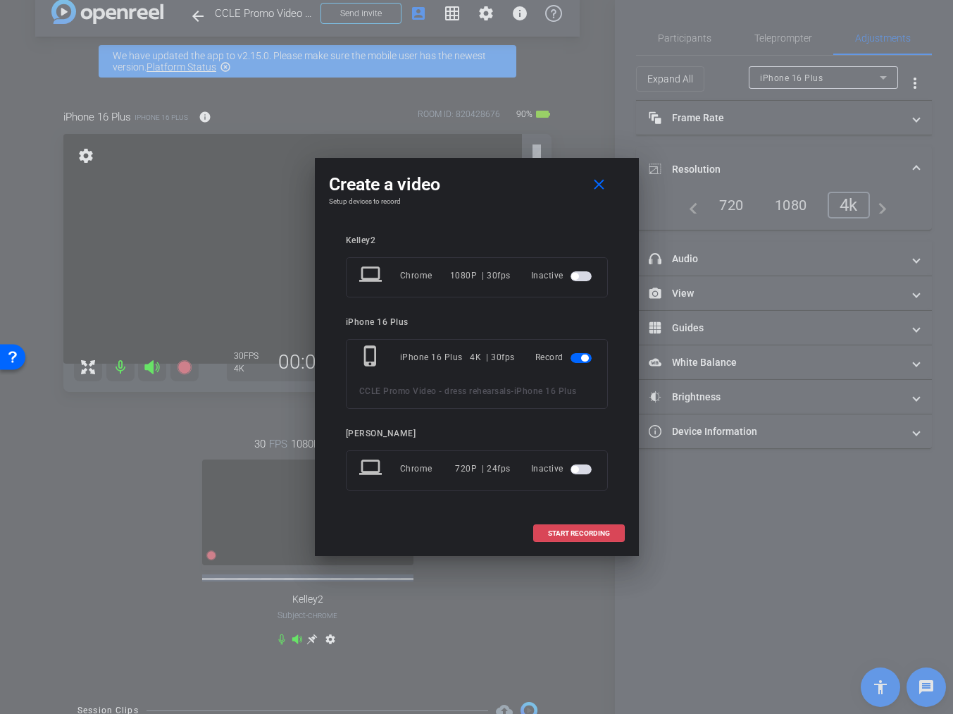
click at [581, 533] on span "START RECORDING" at bounding box center [579, 533] width 62 height 7
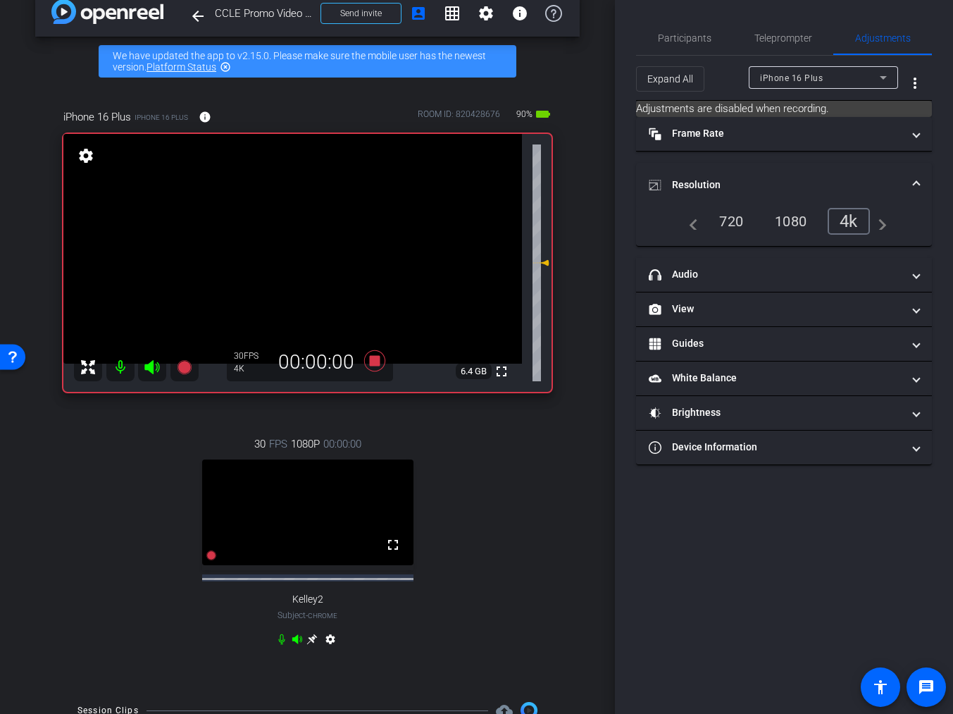
click at [285, 642] on icon at bounding box center [281, 638] width 11 height 11
drag, startPoint x: 698, startPoint y: 37, endPoint x: 732, endPoint y: 73, distance: 49.3
click at [699, 37] on span "Participants" at bounding box center [685, 38] width 54 height 10
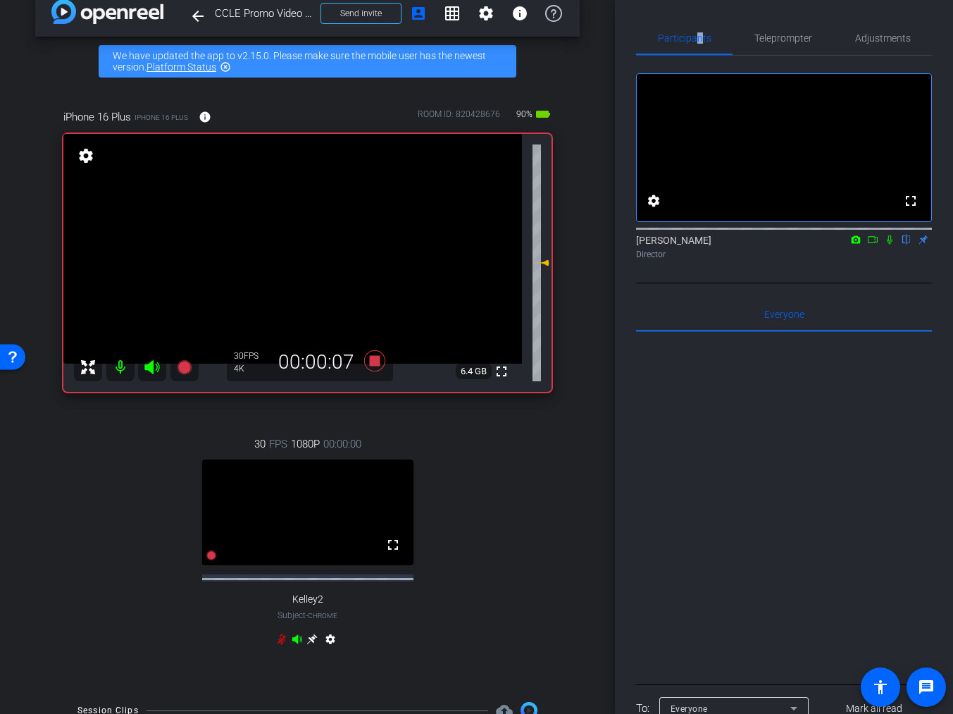
click at [890, 246] on mat-icon at bounding box center [889, 239] width 17 height 13
click at [892, 261] on div "Elvis Evans flip Director" at bounding box center [784, 246] width 296 height 27
click at [889, 244] on icon at bounding box center [890, 239] width 8 height 9
click at [383, 367] on icon at bounding box center [375, 360] width 34 height 25
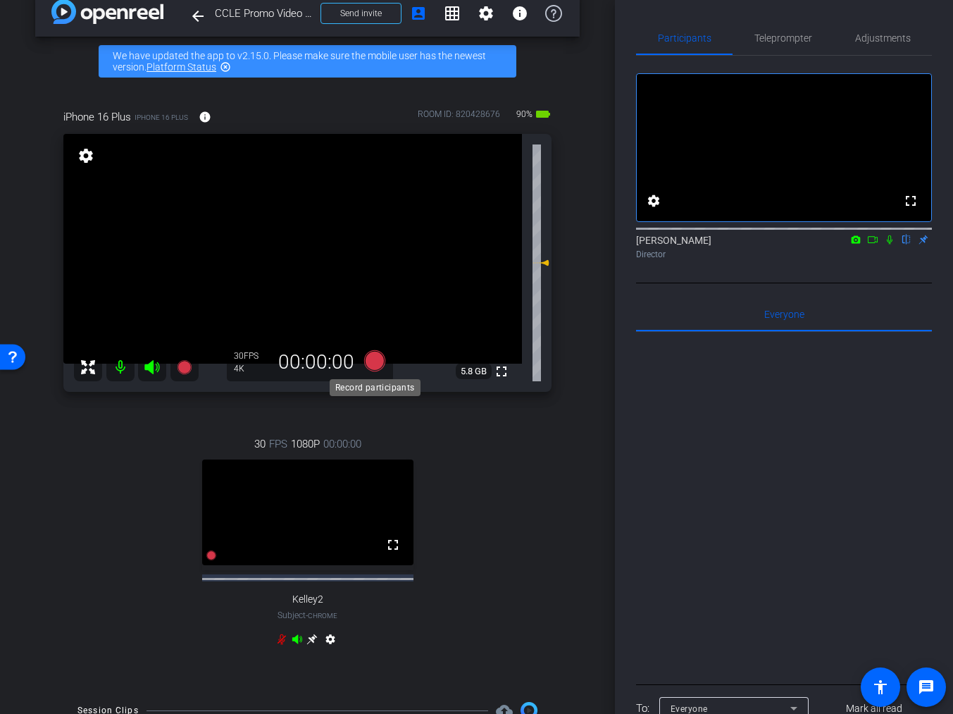
click at [378, 364] on icon at bounding box center [373, 360] width 21 height 21
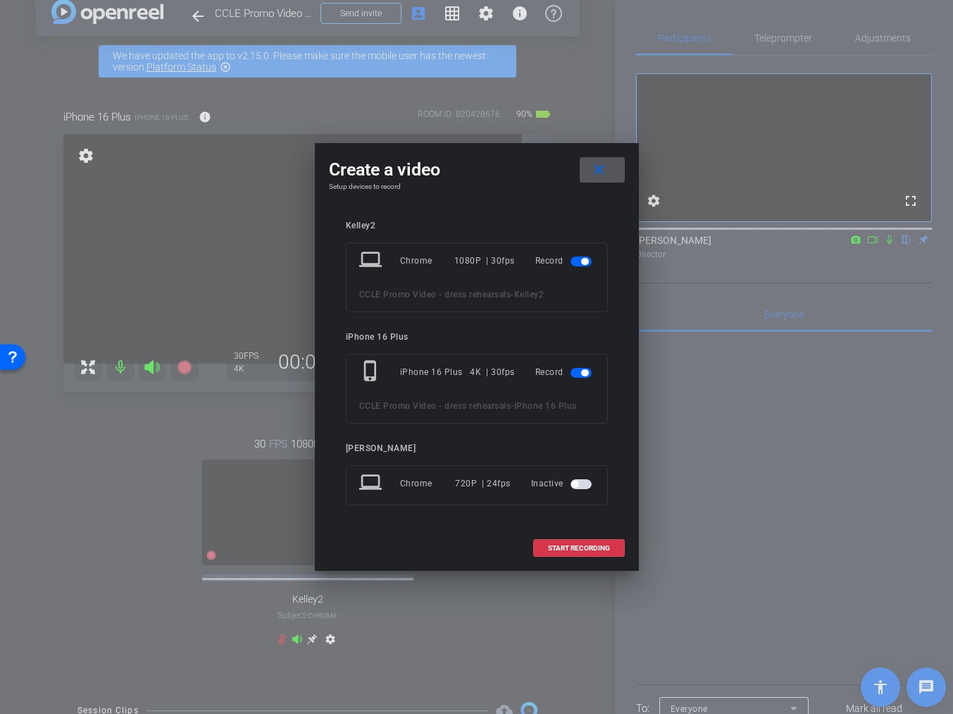
drag, startPoint x: 583, startPoint y: 261, endPoint x: 583, endPoint y: 272, distance: 11.3
click at [583, 264] on button "button" at bounding box center [581, 261] width 21 height 10
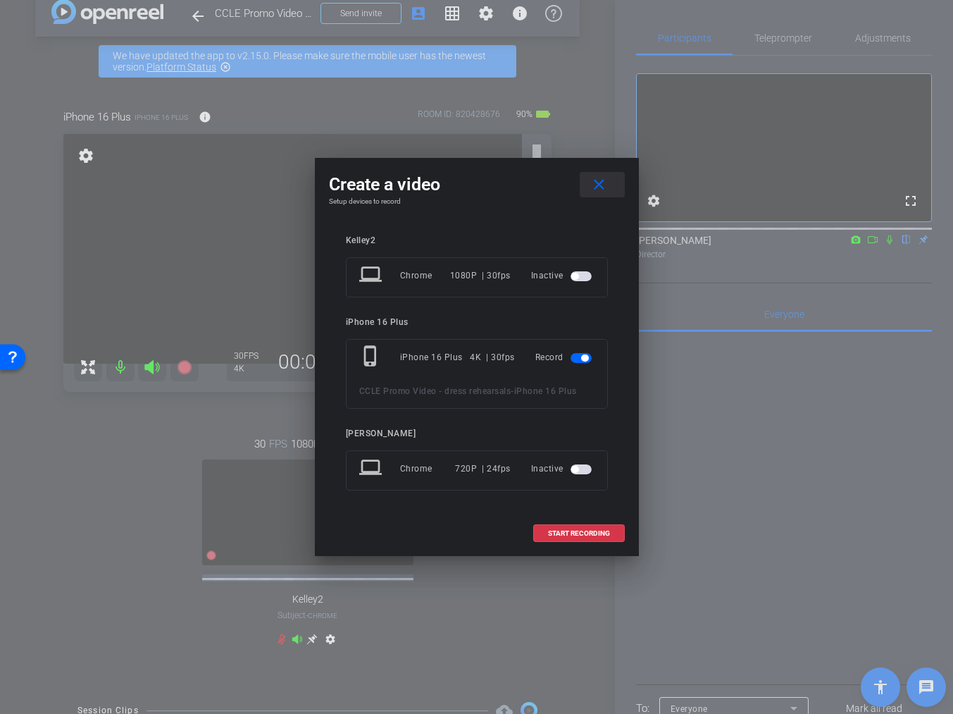
click at [592, 191] on mat-icon "close" at bounding box center [599, 185] width 18 height 18
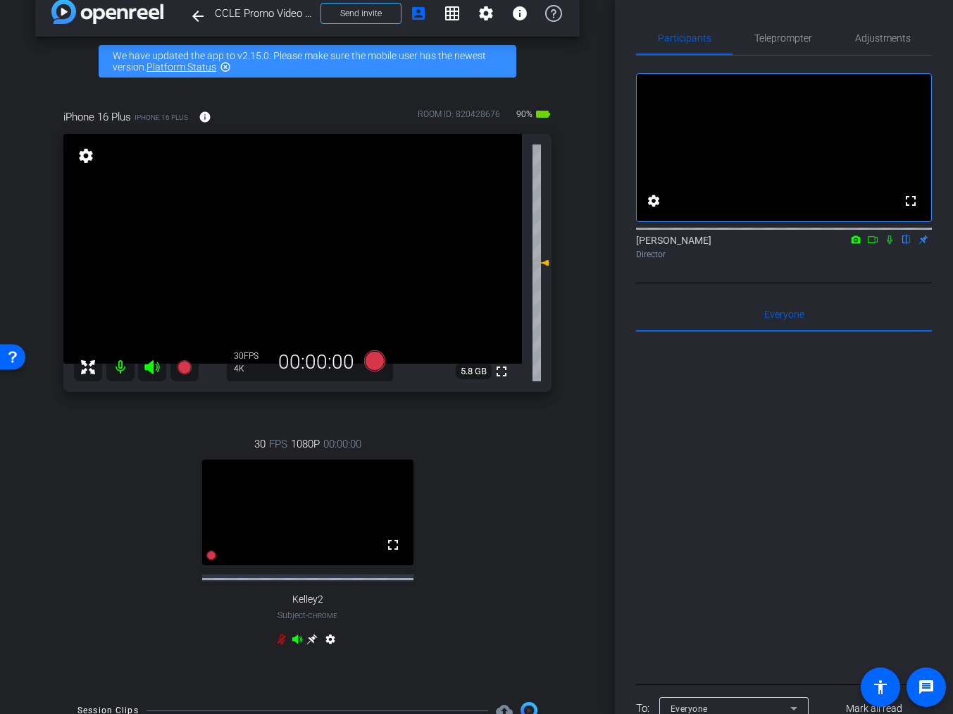
click at [283, 645] on div "settings" at bounding box center [307, 641] width 63 height 17
click at [283, 641] on icon at bounding box center [282, 639] width 8 height 11
click at [379, 360] on icon at bounding box center [373, 360] width 21 height 21
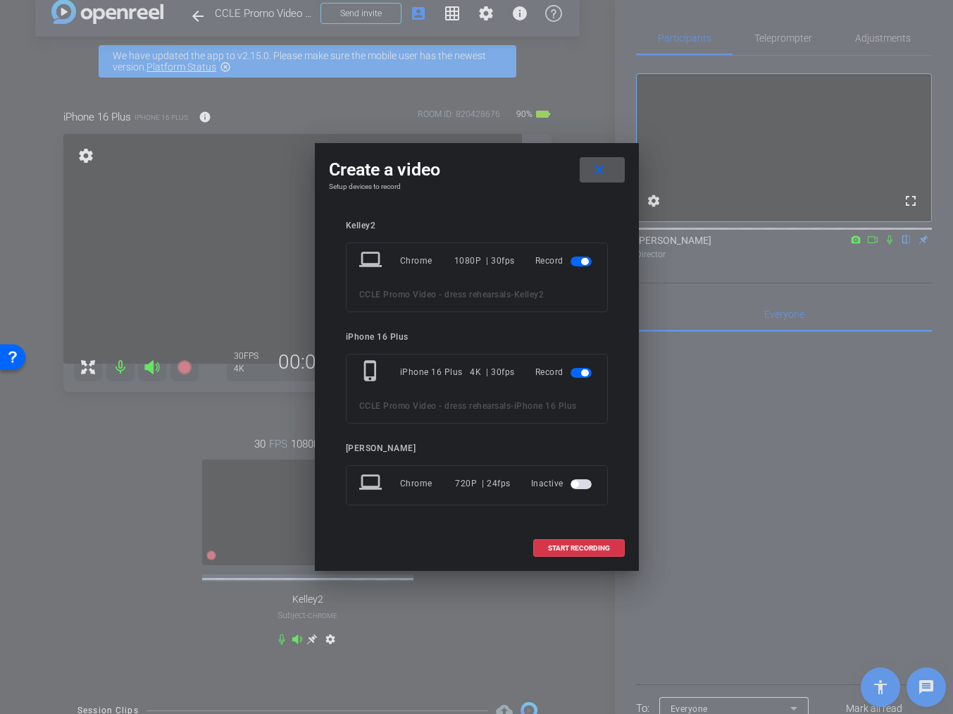
click at [584, 258] on span "button" at bounding box center [584, 261] width 7 height 7
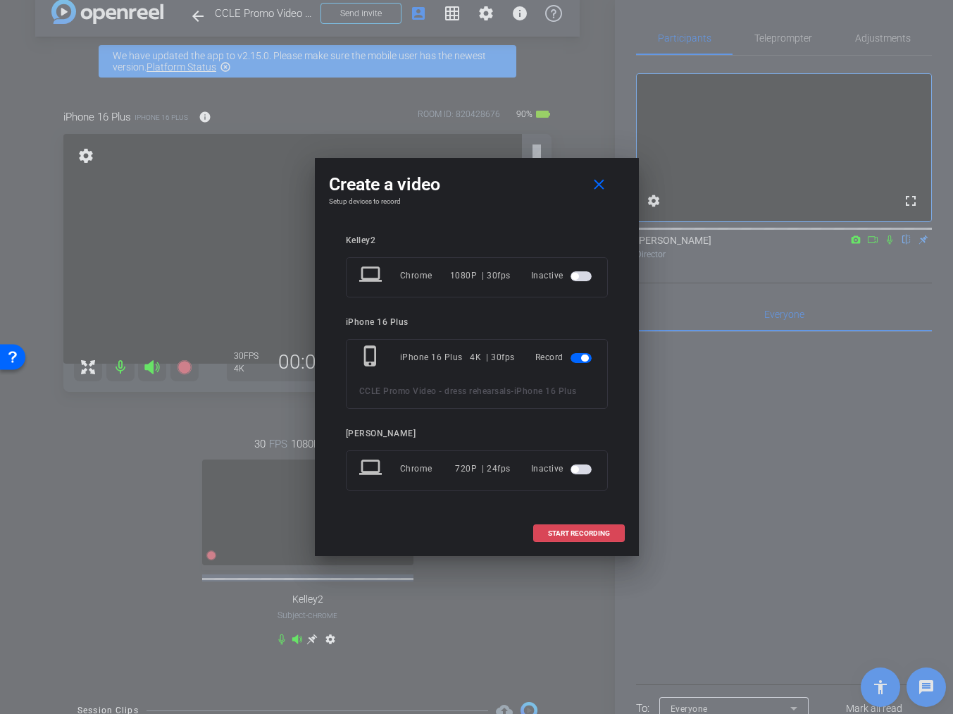
click at [592, 534] on span "START RECORDING" at bounding box center [579, 533] width 62 height 7
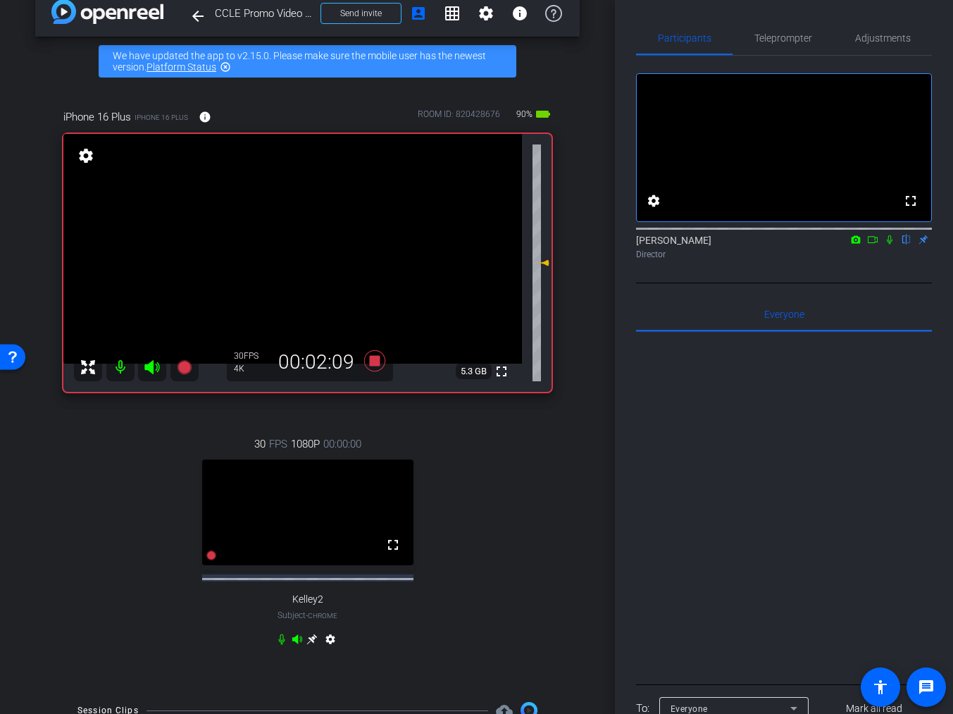
click at [888, 244] on icon at bounding box center [889, 240] width 11 height 10
click at [889, 244] on icon at bounding box center [890, 239] width 6 height 9
click at [888, 244] on icon at bounding box center [889, 240] width 11 height 10
click at [888, 244] on icon at bounding box center [890, 239] width 6 height 9
click at [885, 246] on mat-icon at bounding box center [889, 239] width 17 height 13
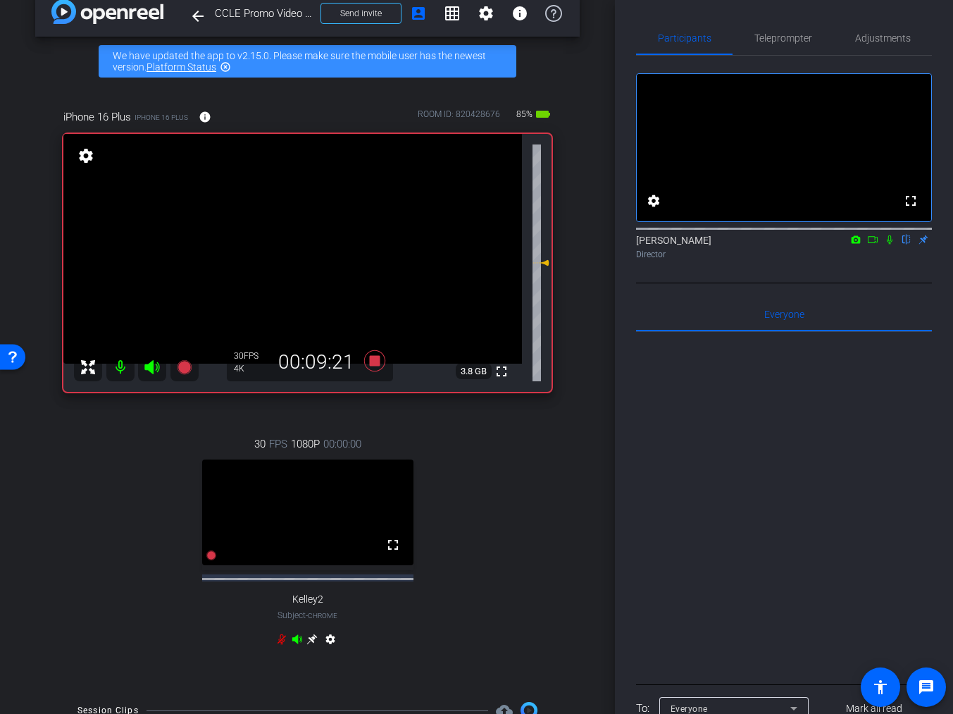
click at [885, 246] on mat-icon at bounding box center [889, 239] width 17 height 13
click at [285, 636] on icon at bounding box center [281, 638] width 11 height 11
click at [286, 646] on div "settings" at bounding box center [307, 641] width 63 height 17
click at [281, 642] on icon at bounding box center [282, 639] width 8 height 11
click at [282, 645] on div "settings" at bounding box center [307, 641] width 63 height 17
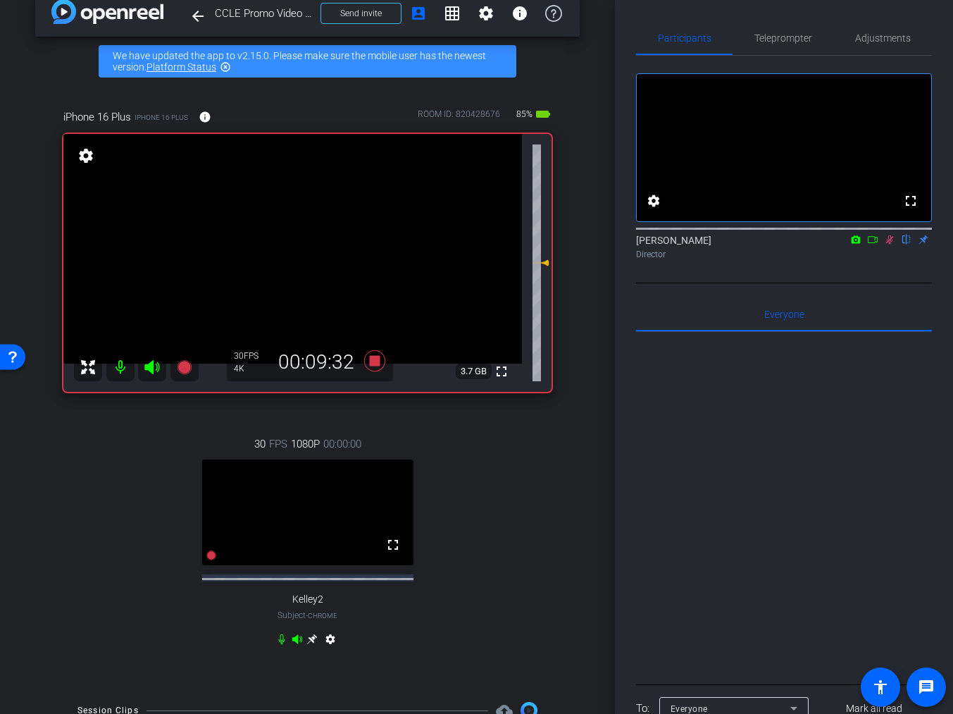
click at [891, 244] on icon at bounding box center [889, 240] width 11 height 10
drag, startPoint x: 281, startPoint y: 642, endPoint x: 375, endPoint y: 364, distance: 292.9
click at [375, 364] on icon at bounding box center [373, 360] width 21 height 21
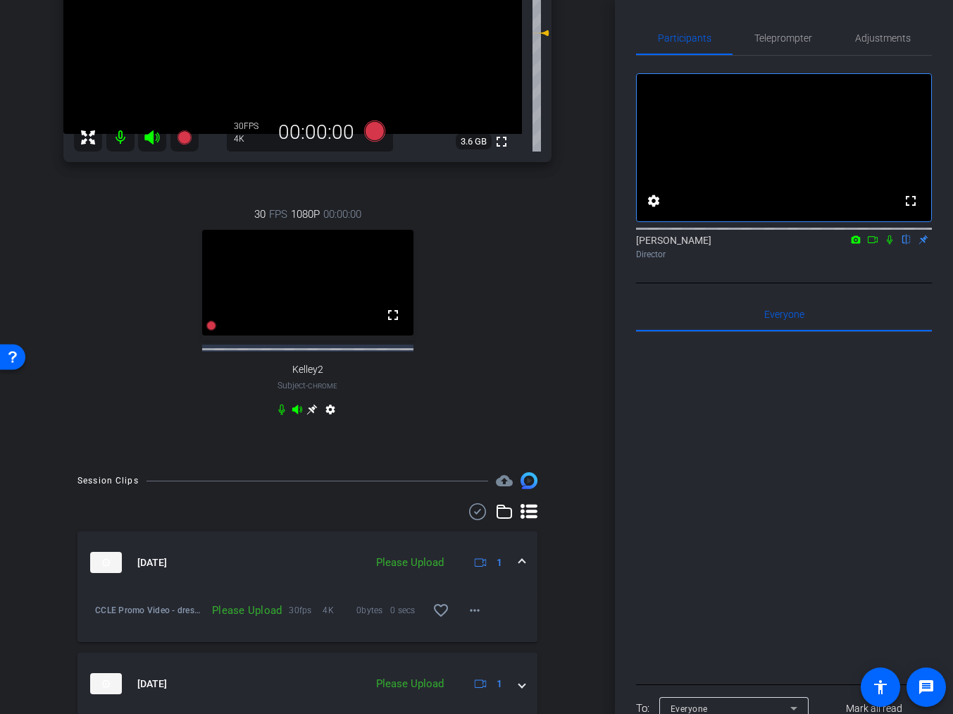
scroll to position [389, 0]
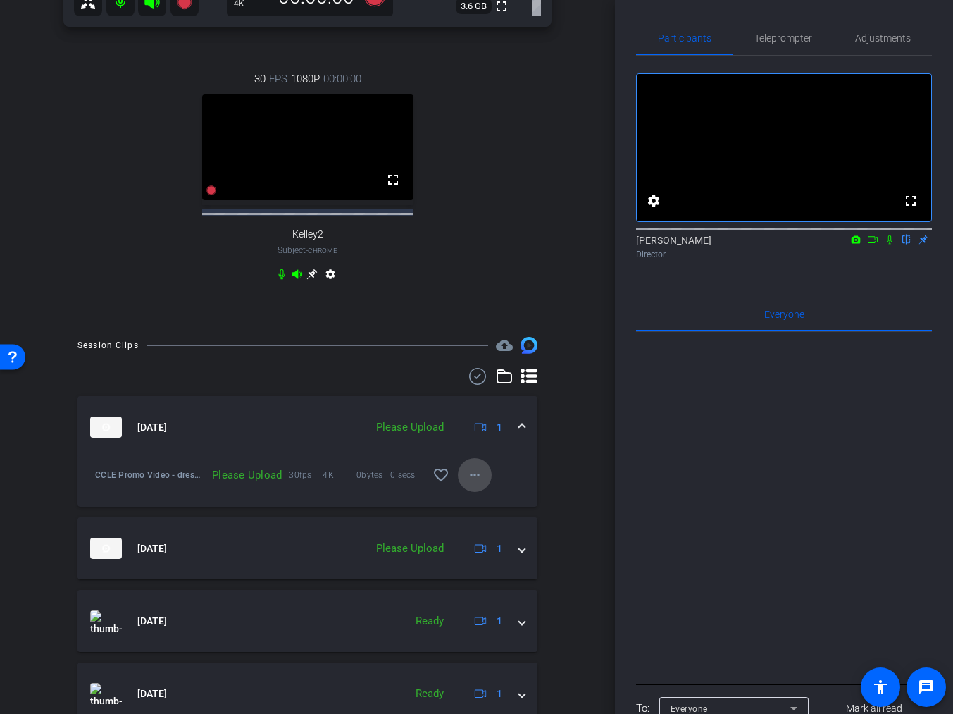
click at [479, 476] on mat-icon "more_horiz" at bounding box center [474, 474] width 17 height 17
click at [485, 503] on span "Upload" at bounding box center [497, 504] width 56 height 17
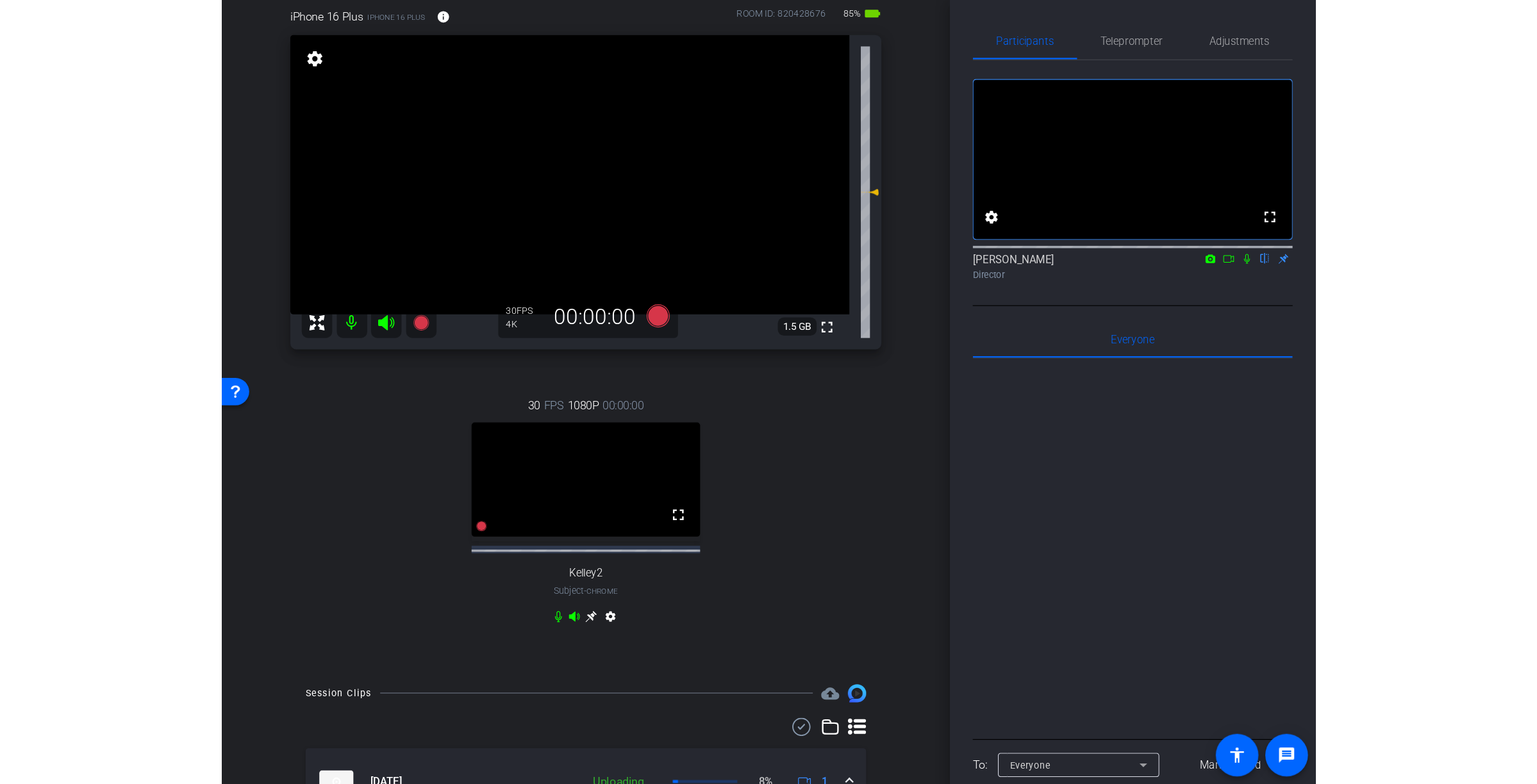
scroll to position [125, 0]
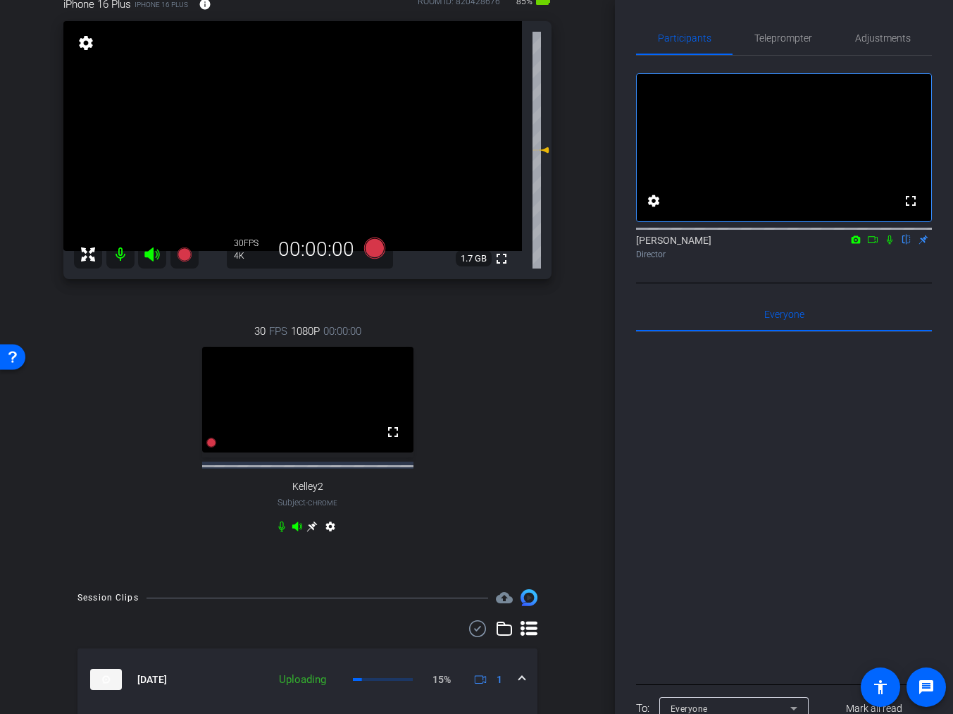
click at [887, 246] on mat-icon at bounding box center [889, 239] width 17 height 13
click at [890, 244] on icon at bounding box center [889, 240] width 11 height 10
click at [890, 246] on mat-icon at bounding box center [889, 239] width 17 height 13
click at [888, 244] on icon at bounding box center [890, 239] width 8 height 9
click at [887, 244] on icon at bounding box center [889, 240] width 11 height 10
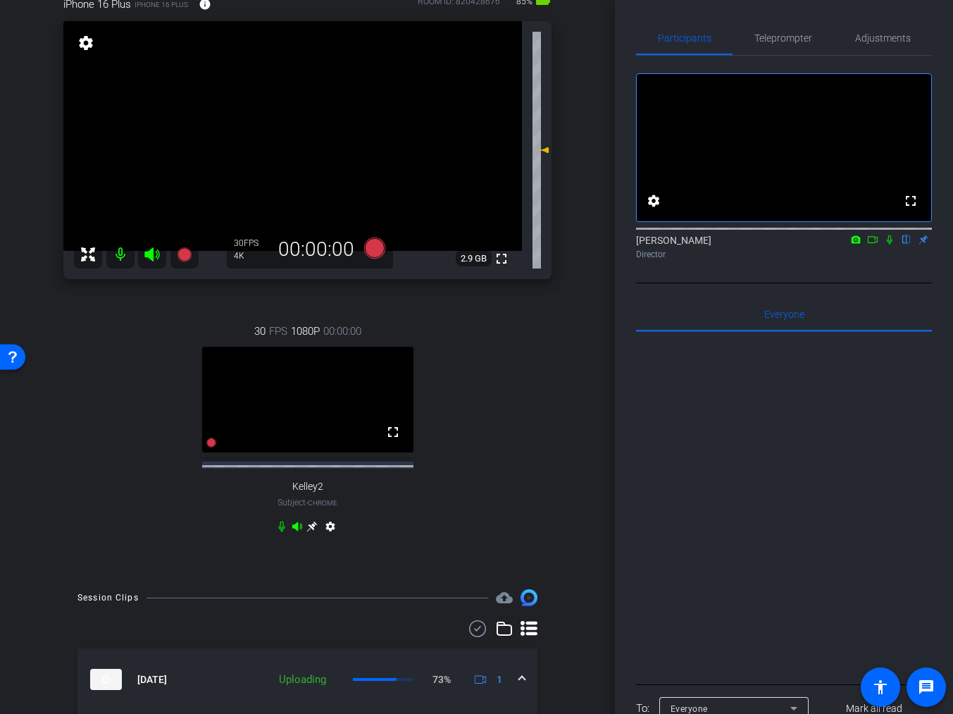
click at [892, 244] on icon at bounding box center [890, 239] width 6 height 9
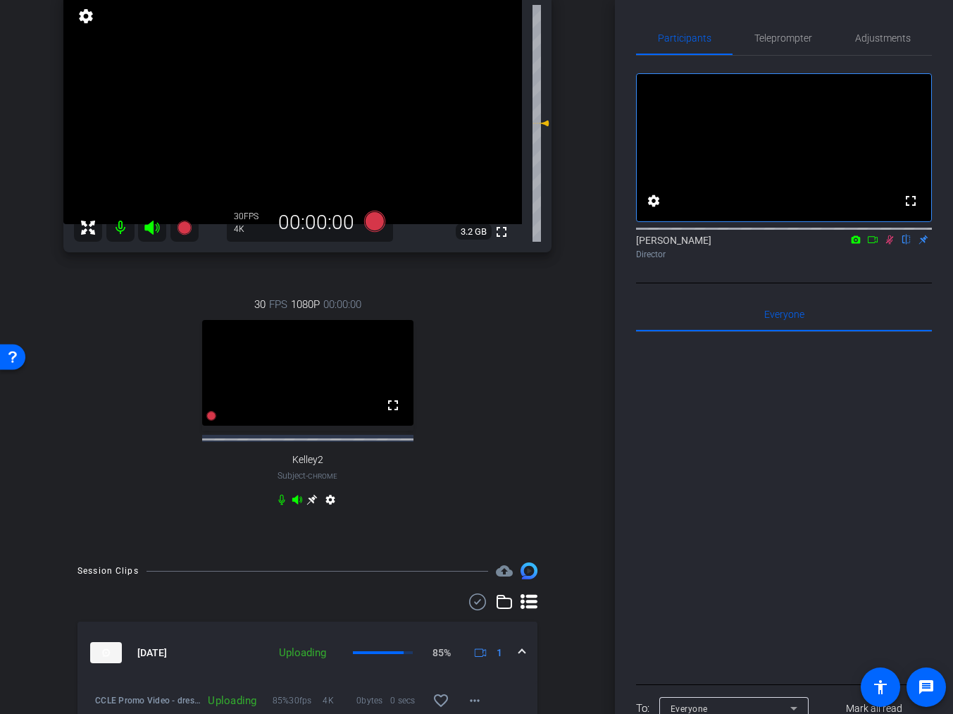
scroll to position [330, 0]
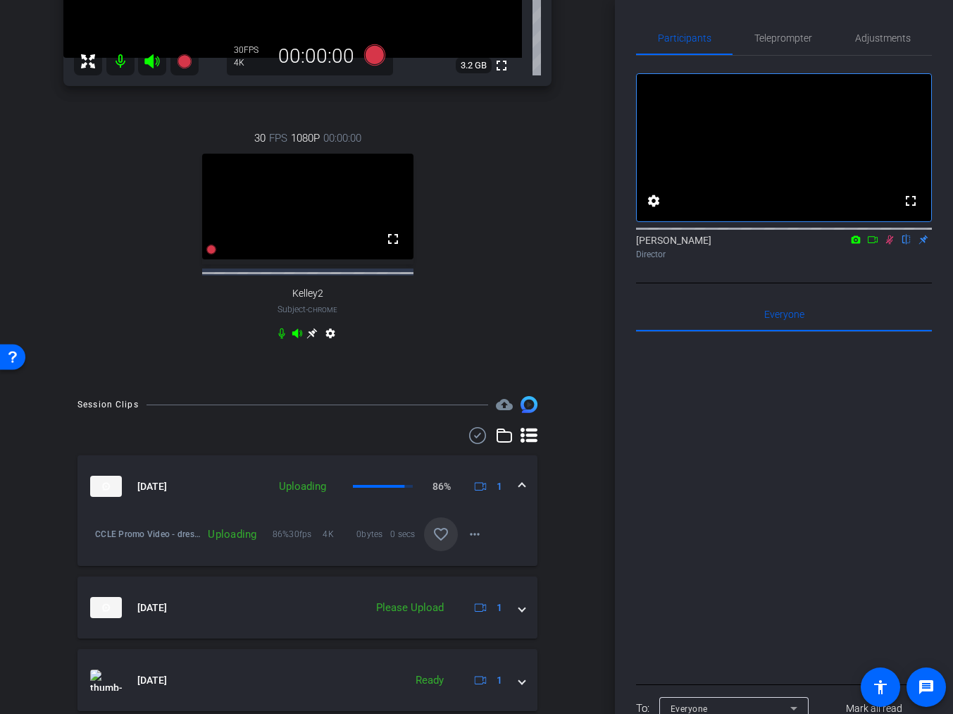
click at [449, 536] on span at bounding box center [441, 534] width 34 height 34
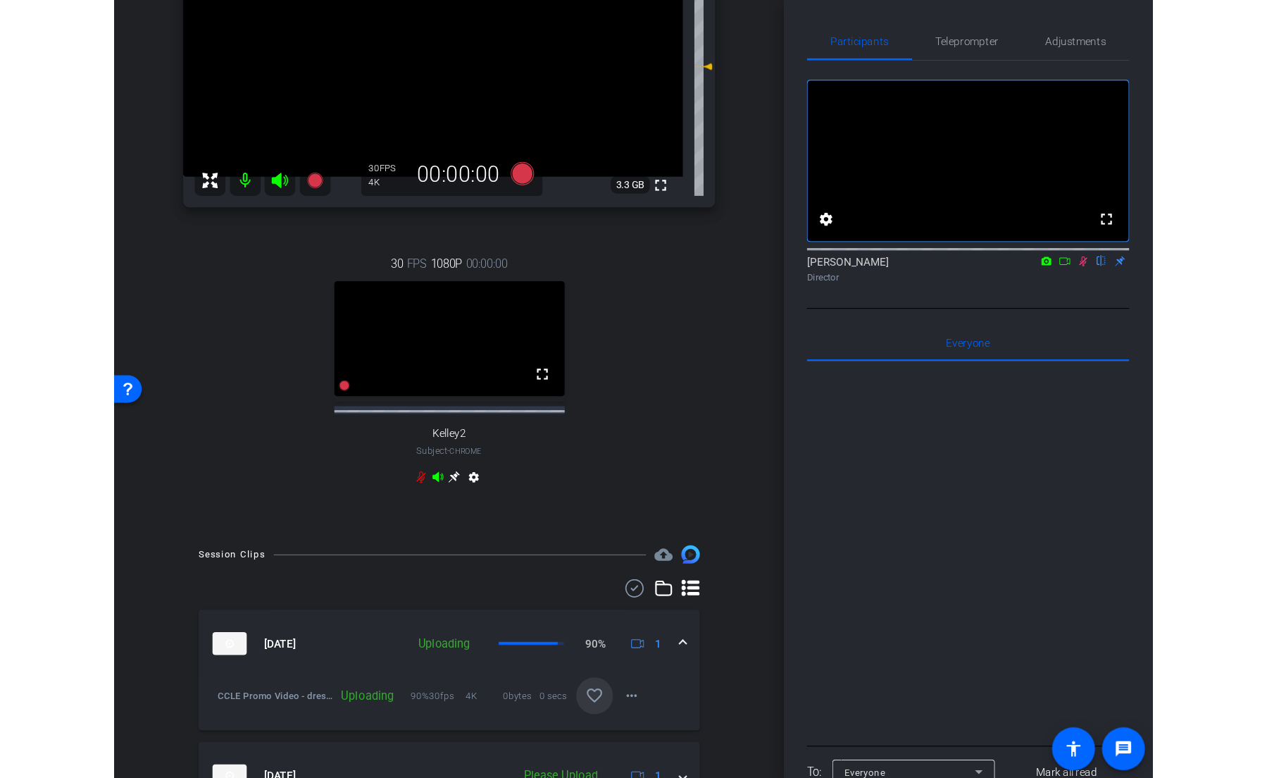
scroll to position [198, 0]
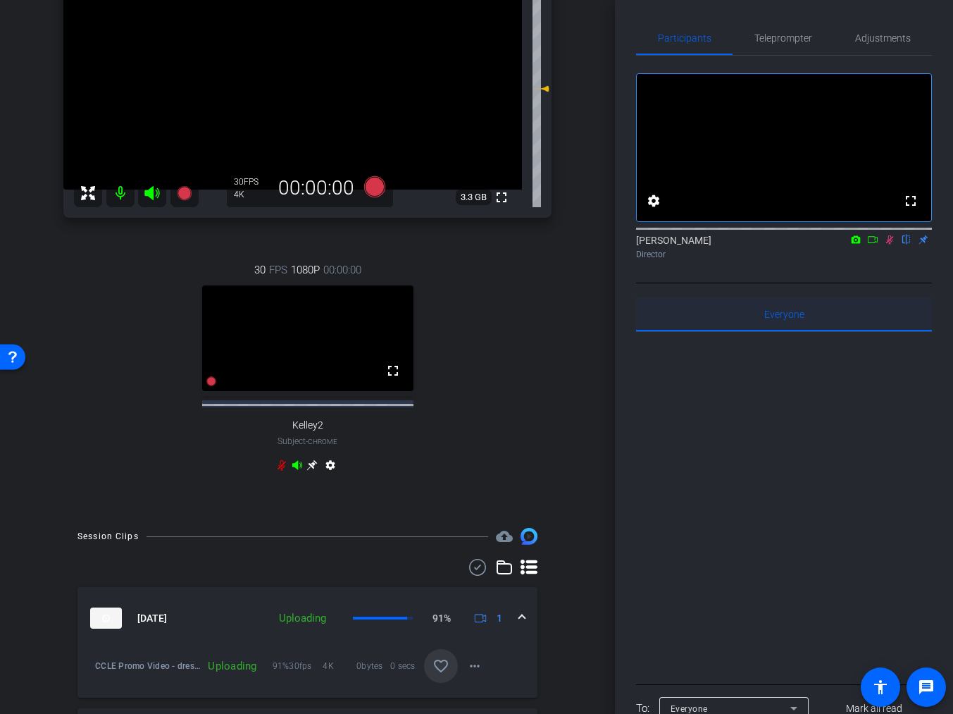
drag, startPoint x: 889, startPoint y: 257, endPoint x: 913, endPoint y: 333, distance: 79.8
click at [889, 244] on icon at bounding box center [889, 240] width 11 height 10
click at [381, 187] on icon at bounding box center [373, 186] width 21 height 21
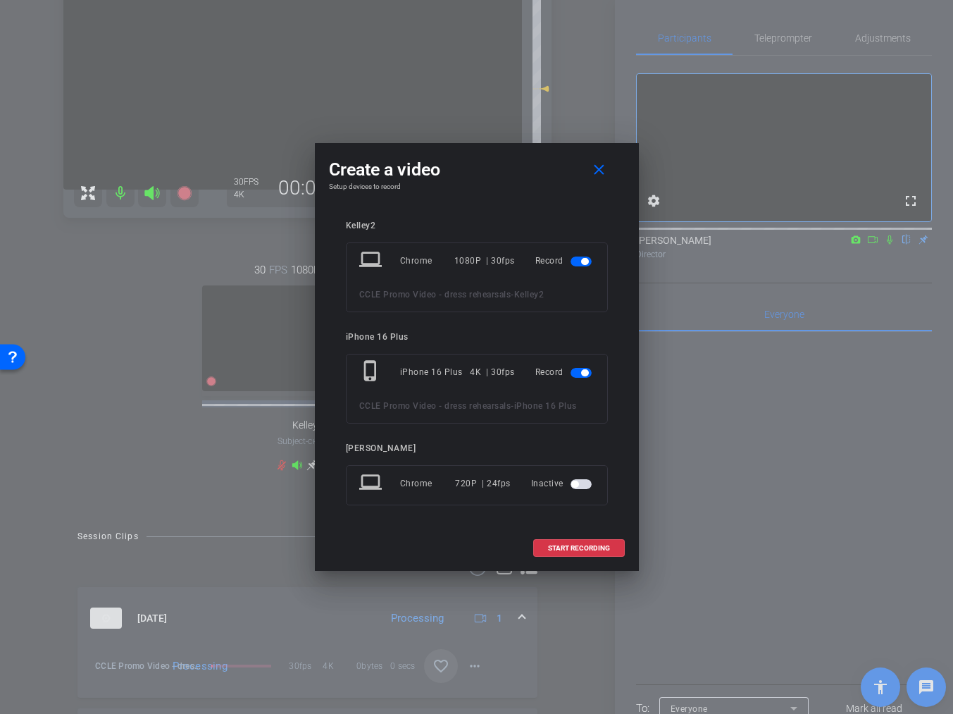
click at [573, 261] on span "button" at bounding box center [581, 261] width 21 height 10
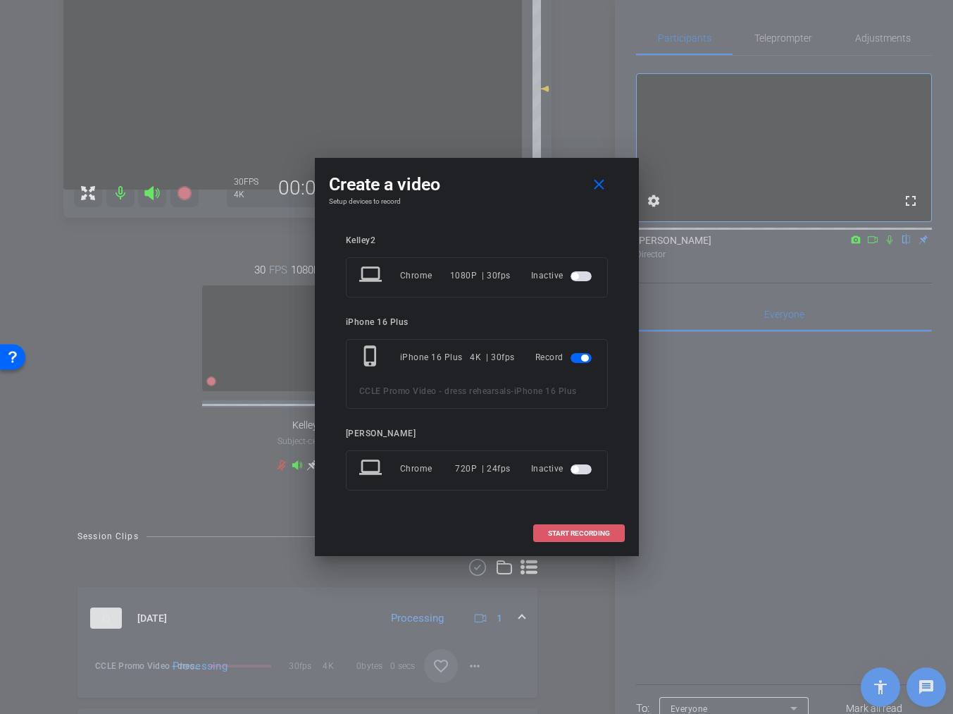
click at [589, 530] on span "START RECORDING" at bounding box center [579, 533] width 62 height 7
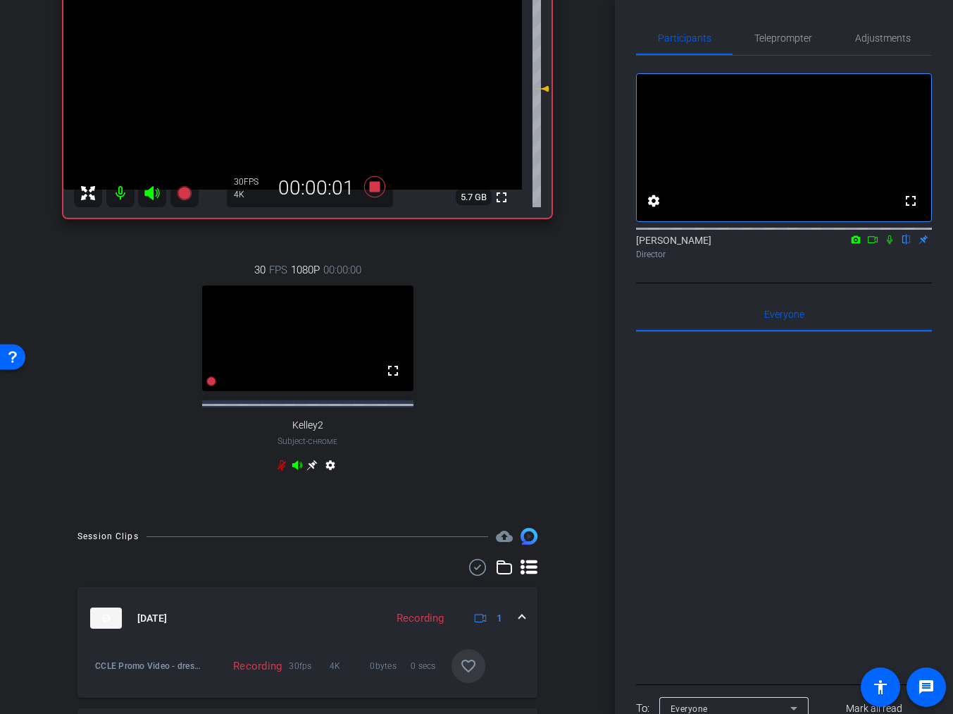
click at [888, 244] on icon at bounding box center [889, 240] width 11 height 10
click at [892, 261] on div "Elvis Evans flip Director" at bounding box center [784, 246] width 296 height 27
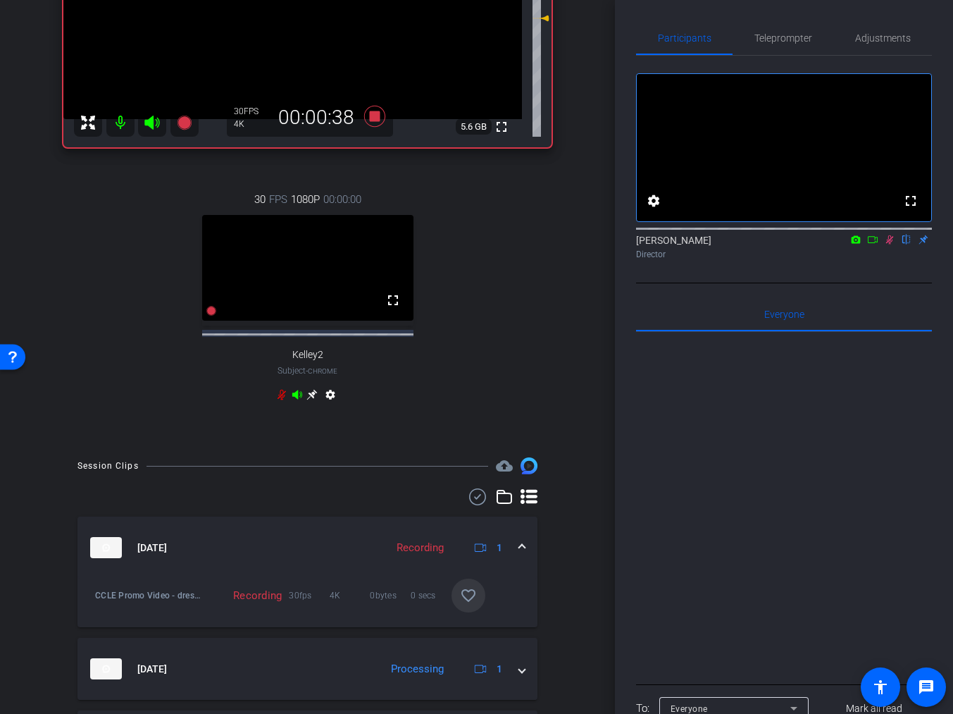
scroll to position [0, 0]
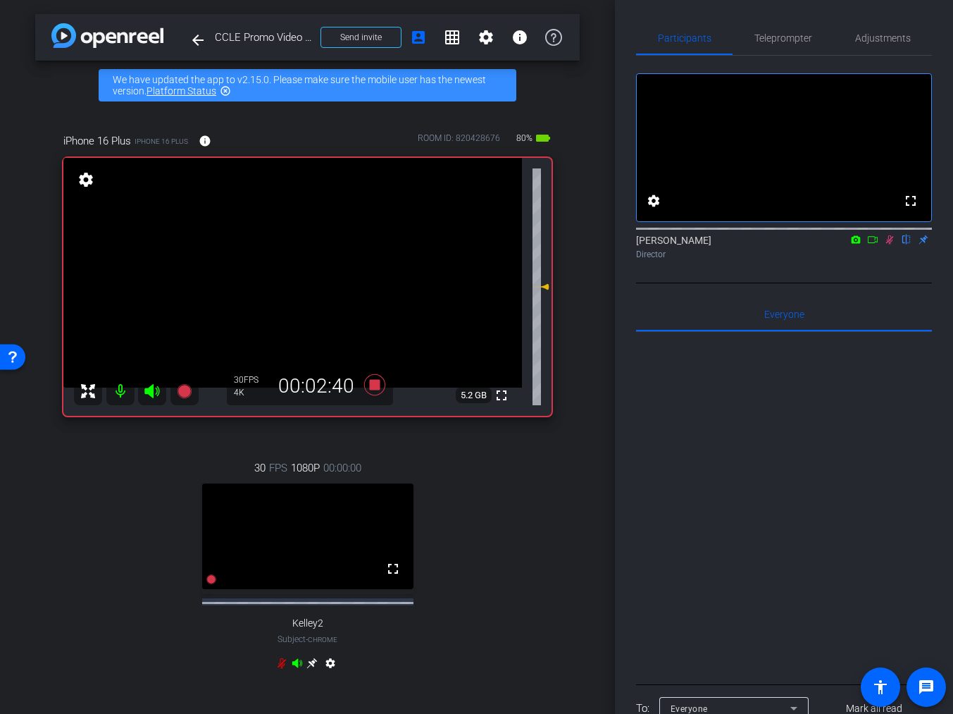
click at [889, 244] on icon at bounding box center [890, 239] width 8 height 9
click at [378, 383] on icon at bounding box center [373, 384] width 21 height 21
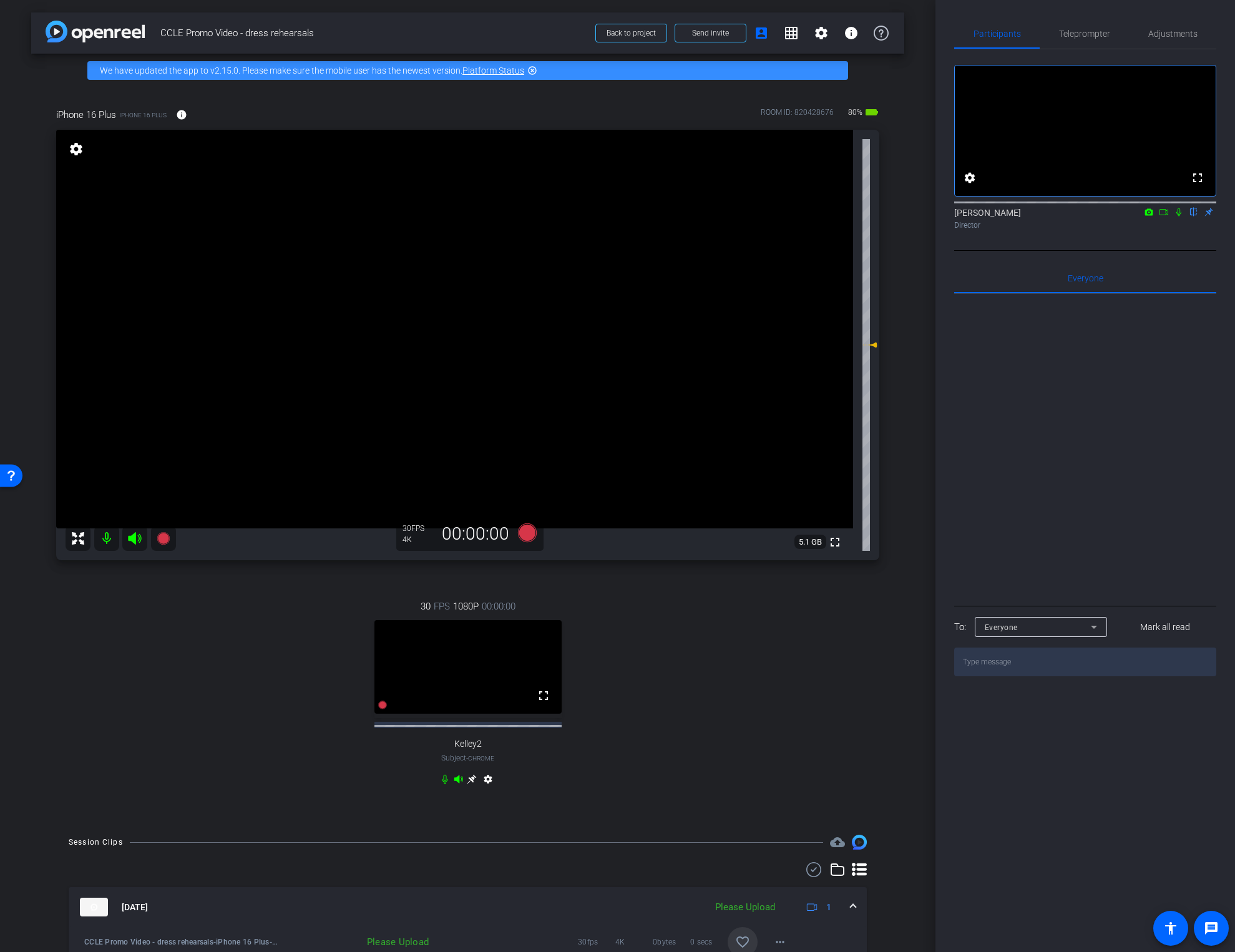
click at [843, 138] on div "Participants Teleprompter Adjustments fullscreen settings Elvis Evans flip Dire…" at bounding box center [1085, 476] width 299 height 952
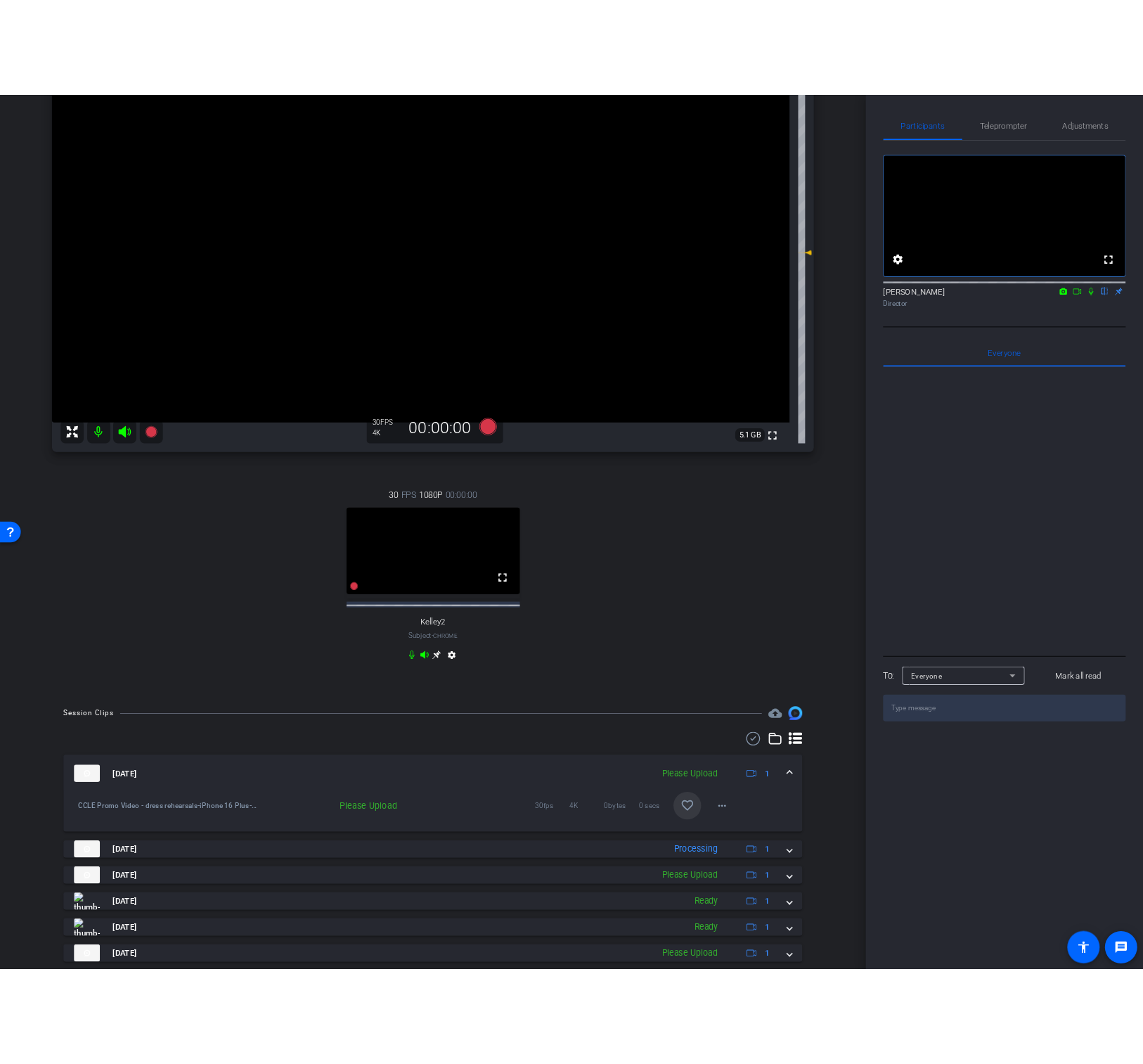
scroll to position [216, 0]
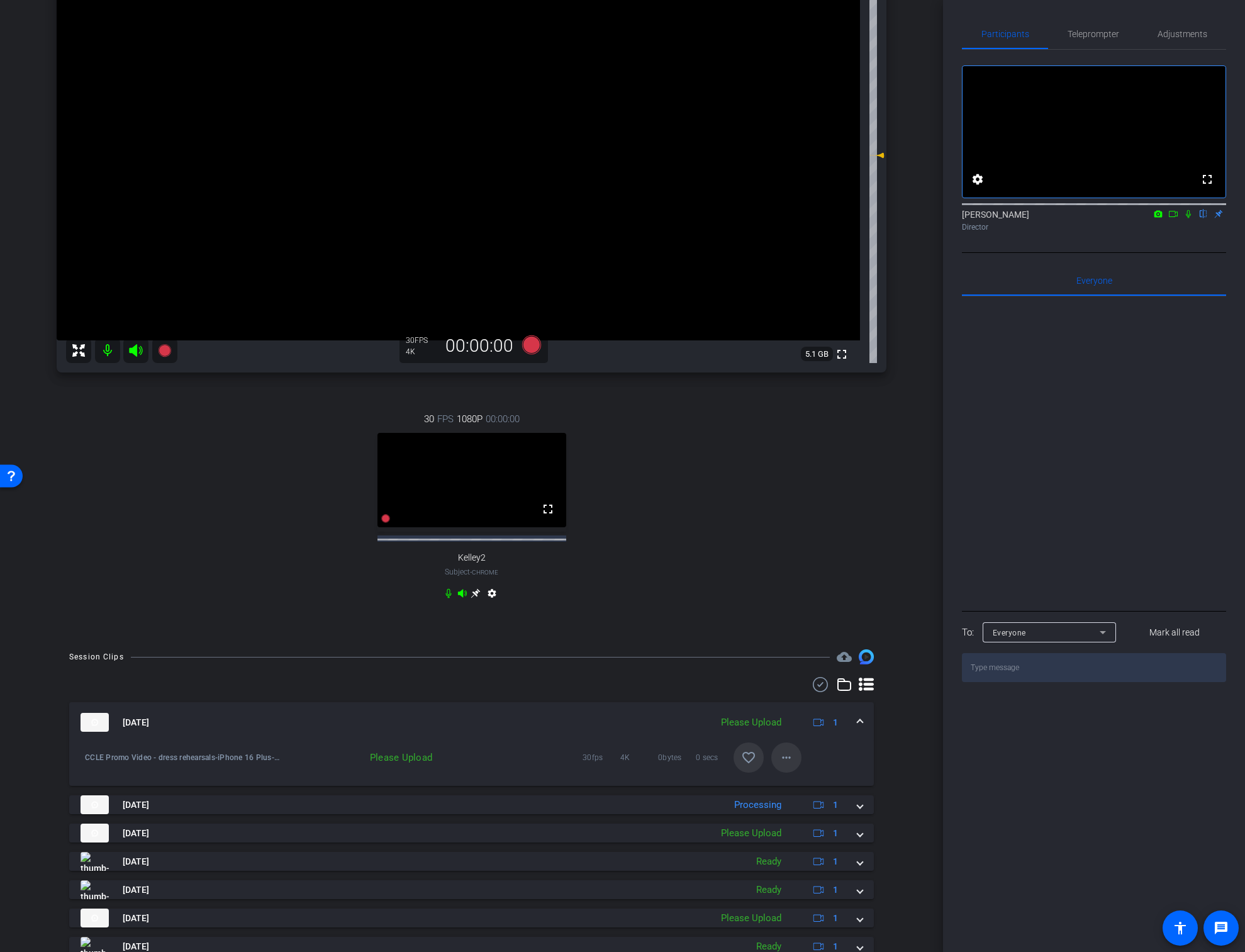
click at [798, 637] on span at bounding box center [787, 757] width 30 height 30
click at [806, 637] on span "Upload" at bounding box center [806, 783] width 50 height 15
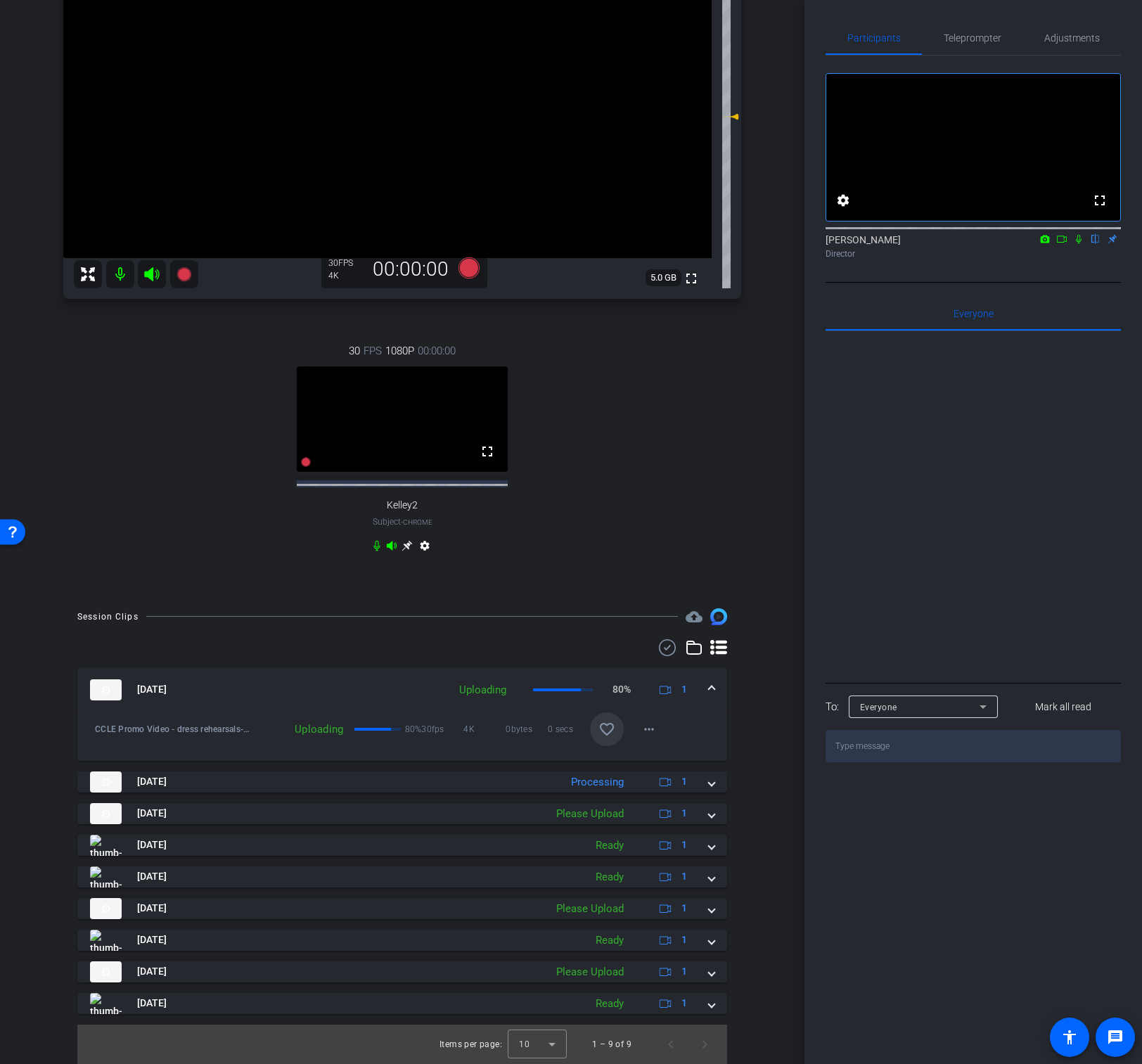
scroll to position [213, 0]
click at [598, 712] on mat-icon "favorite_border" at bounding box center [606, 729] width 17 height 17
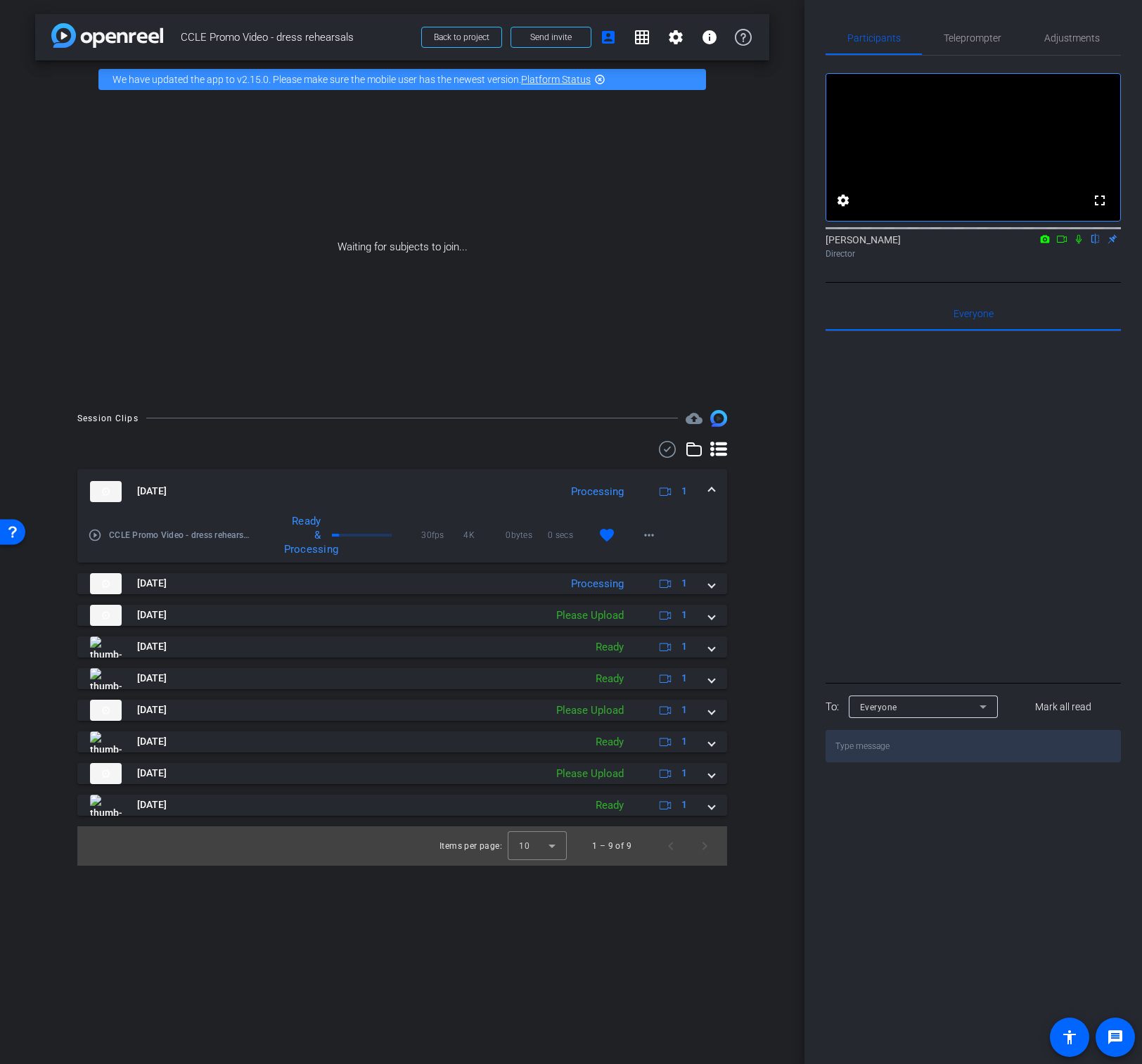
click at [950, 244] on icon at bounding box center [1061, 240] width 11 height 10
click at [950, 246] on mat-icon at bounding box center [1095, 239] width 17 height 13
